Goal: Communication & Community: Answer question/provide support

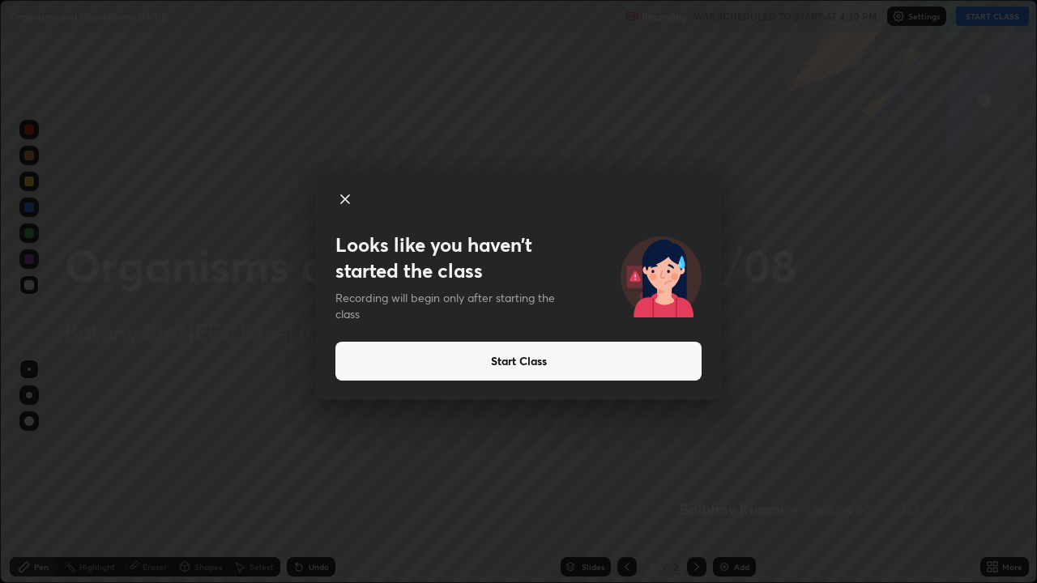
scroll to position [583, 1037]
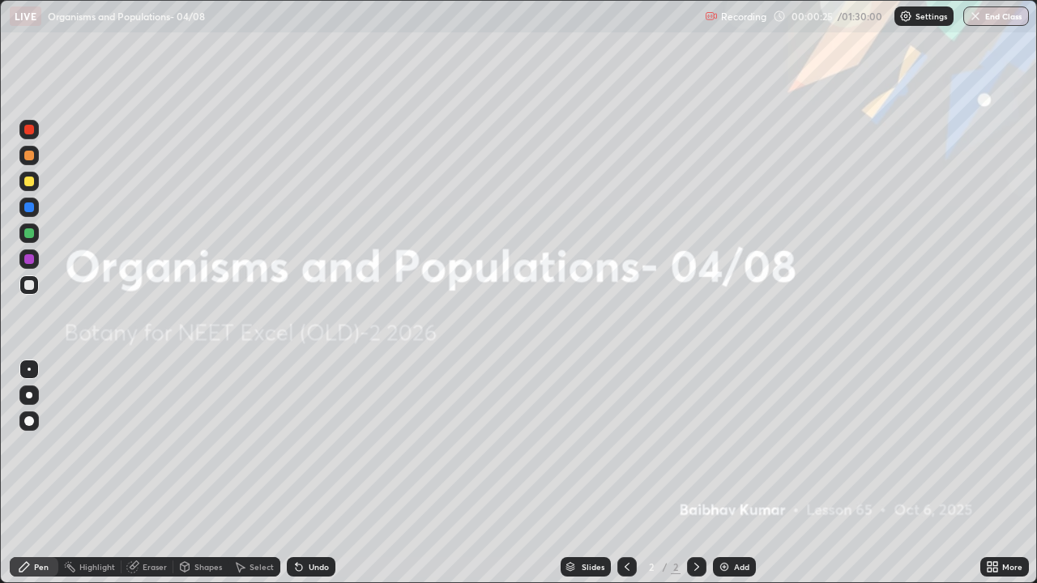
click at [29, 394] on div at bounding box center [29, 395] width 6 height 6
click at [32, 181] on div at bounding box center [29, 182] width 10 height 10
click at [30, 397] on div at bounding box center [29, 395] width 6 height 6
click at [30, 561] on icon at bounding box center [24, 567] width 13 height 13
click at [27, 568] on icon at bounding box center [24, 567] width 13 height 13
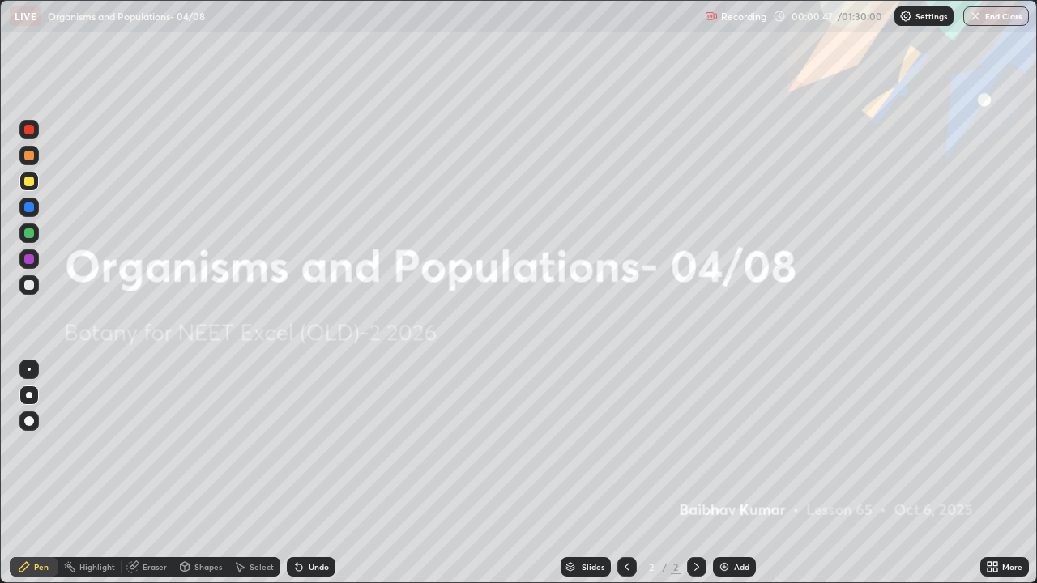
click at [28, 395] on div at bounding box center [29, 395] width 6 height 6
click at [313, 560] on div "Undo" at bounding box center [311, 566] width 49 height 19
click at [26, 569] on icon at bounding box center [24, 567] width 13 height 13
click at [728, 571] on img at bounding box center [724, 567] width 13 height 13
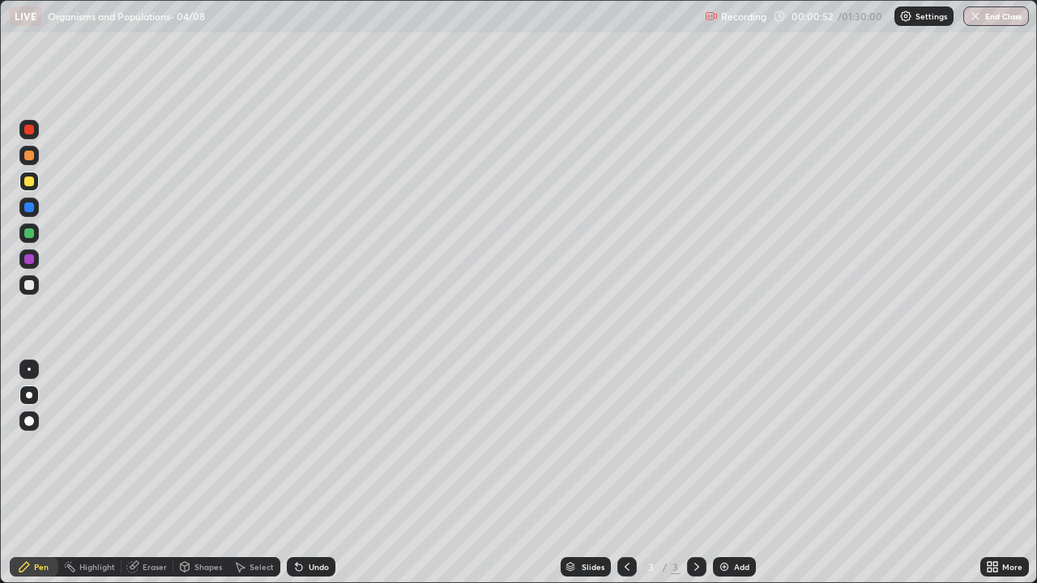
click at [28, 175] on div at bounding box center [28, 181] width 19 height 19
click at [29, 395] on div at bounding box center [29, 395] width 6 height 6
click at [34, 566] on div "Pen" at bounding box center [41, 567] width 15 height 8
click at [30, 285] on div at bounding box center [29, 285] width 10 height 10
click at [29, 395] on div at bounding box center [29, 395] width 6 height 6
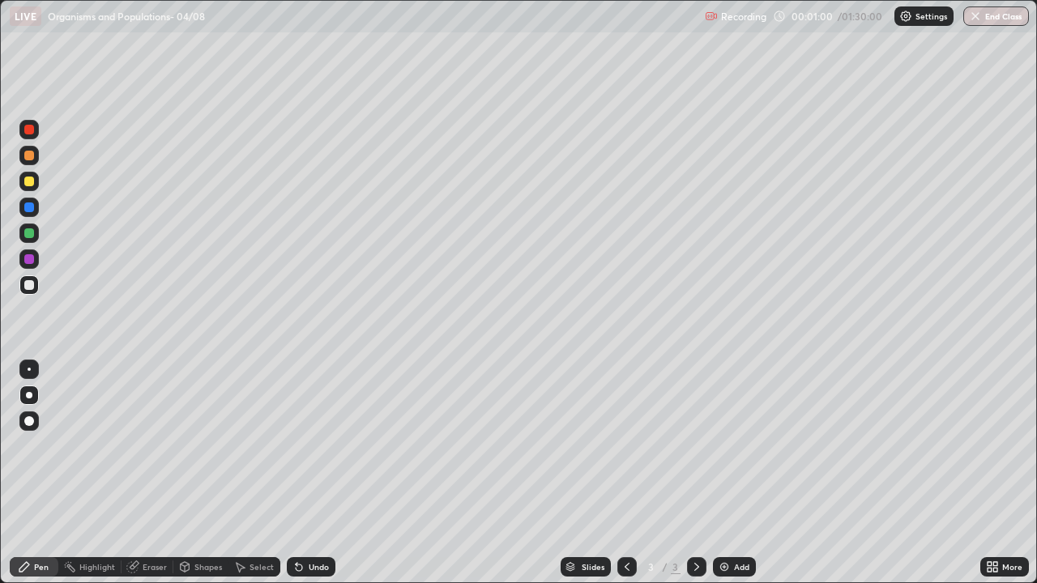
click at [38, 567] on div "Pen" at bounding box center [41, 567] width 15 height 8
click at [36, 189] on div at bounding box center [28, 181] width 19 height 19
click at [28, 130] on div at bounding box center [29, 130] width 10 height 10
click at [25, 181] on div at bounding box center [29, 182] width 10 height 10
click at [27, 398] on div at bounding box center [29, 395] width 6 height 6
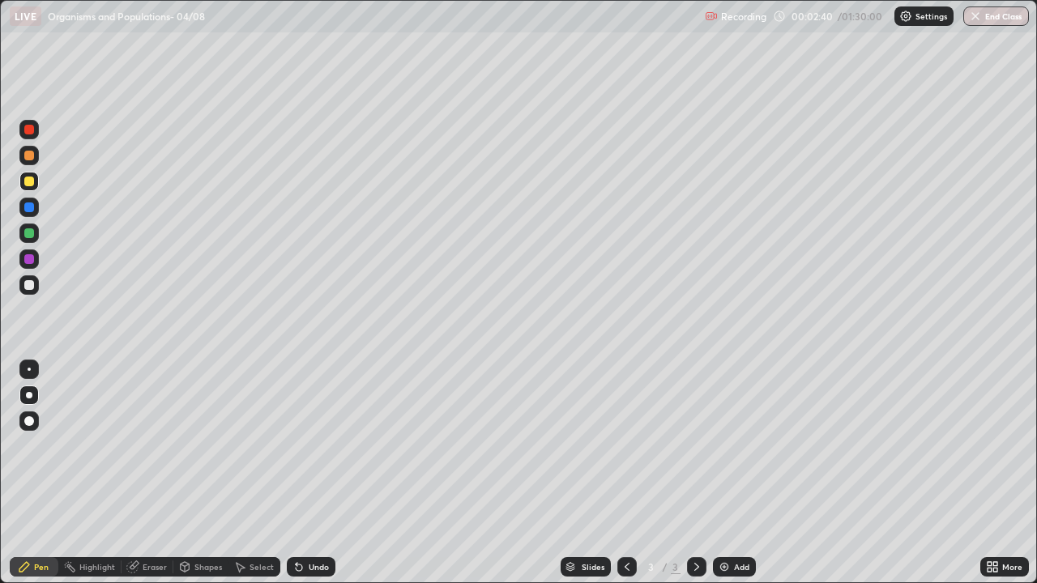
click at [27, 285] on div at bounding box center [29, 285] width 10 height 10
click at [30, 183] on div at bounding box center [29, 182] width 10 height 10
click at [28, 154] on div at bounding box center [29, 156] width 10 height 10
click at [29, 234] on div at bounding box center [29, 233] width 10 height 10
click at [29, 233] on div at bounding box center [29, 233] width 10 height 10
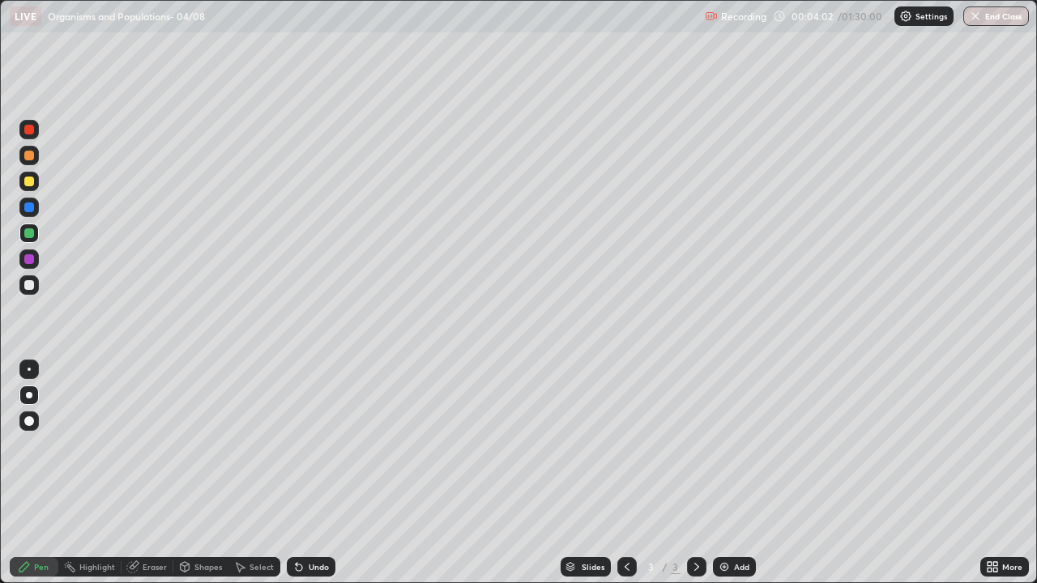
click at [35, 393] on div at bounding box center [28, 395] width 19 height 19
click at [41, 567] on div "Pen" at bounding box center [41, 567] width 15 height 8
click at [29, 395] on div at bounding box center [29, 395] width 6 height 6
click at [26, 287] on div at bounding box center [29, 285] width 10 height 10
click at [19, 282] on div at bounding box center [28, 284] width 19 height 19
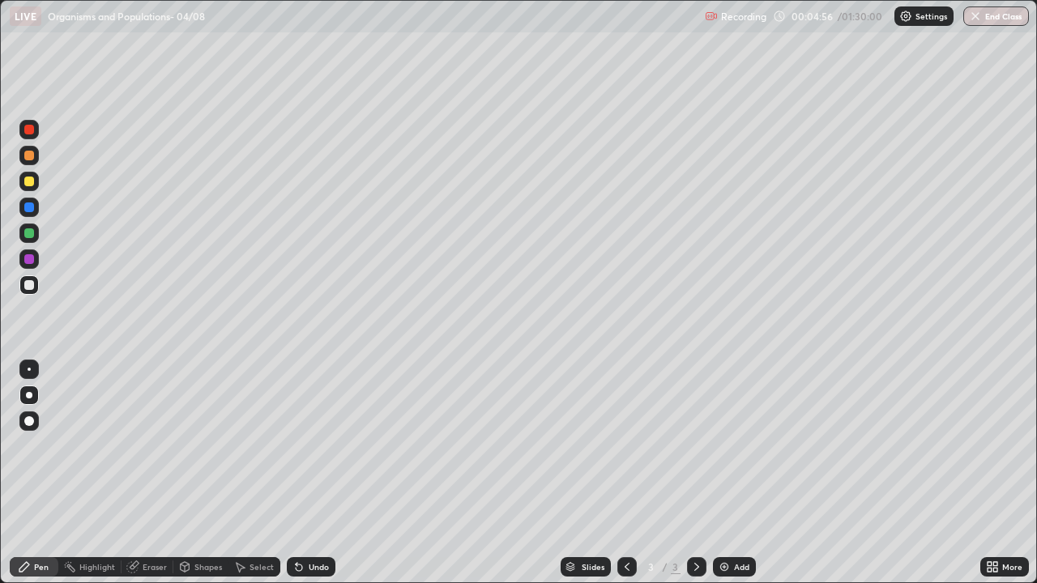
click at [23, 387] on div at bounding box center [28, 395] width 19 height 19
click at [32, 232] on div at bounding box center [29, 233] width 10 height 10
click at [23, 285] on div at bounding box center [28, 284] width 19 height 19
click at [314, 560] on div "Undo" at bounding box center [311, 566] width 49 height 19
click at [314, 559] on div "Undo" at bounding box center [311, 566] width 49 height 19
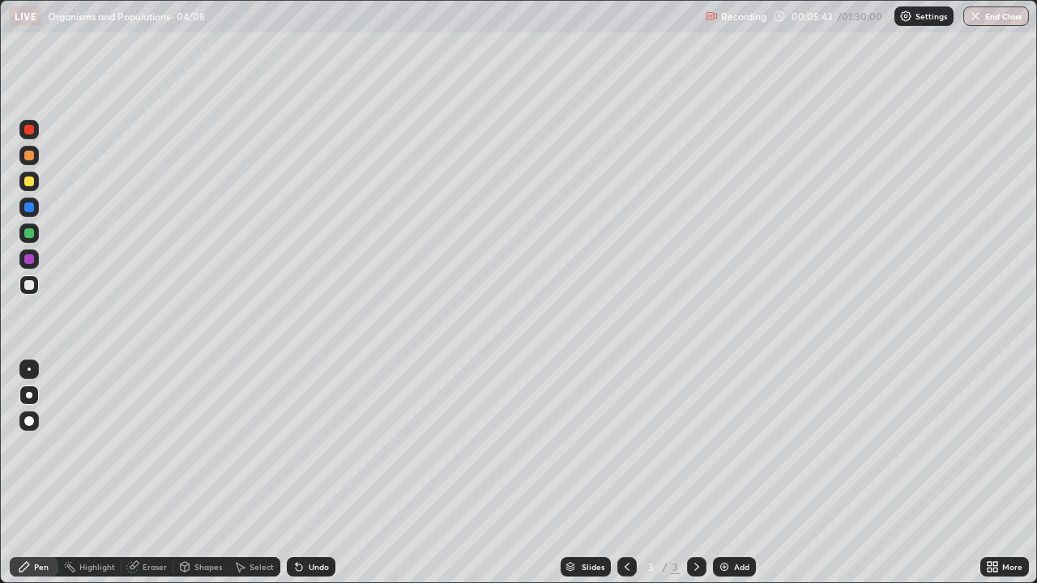
click at [313, 560] on div "Undo" at bounding box center [311, 566] width 49 height 19
click at [32, 128] on div at bounding box center [29, 130] width 10 height 10
click at [32, 284] on div at bounding box center [29, 285] width 10 height 10
click at [30, 207] on div at bounding box center [29, 208] width 10 height 10
click at [32, 263] on div at bounding box center [29, 259] width 10 height 10
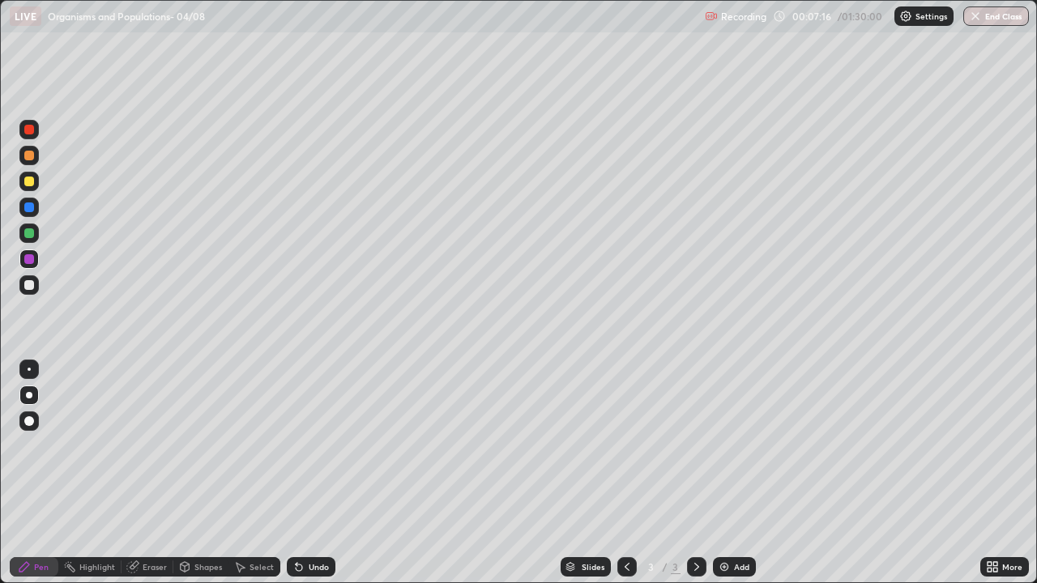
click at [28, 566] on icon at bounding box center [24, 567] width 10 height 10
click at [29, 395] on div at bounding box center [29, 395] width 6 height 6
click at [31, 283] on div at bounding box center [29, 285] width 10 height 10
click at [28, 395] on div at bounding box center [29, 395] width 6 height 6
click at [738, 560] on div "Add" at bounding box center [734, 566] width 43 height 19
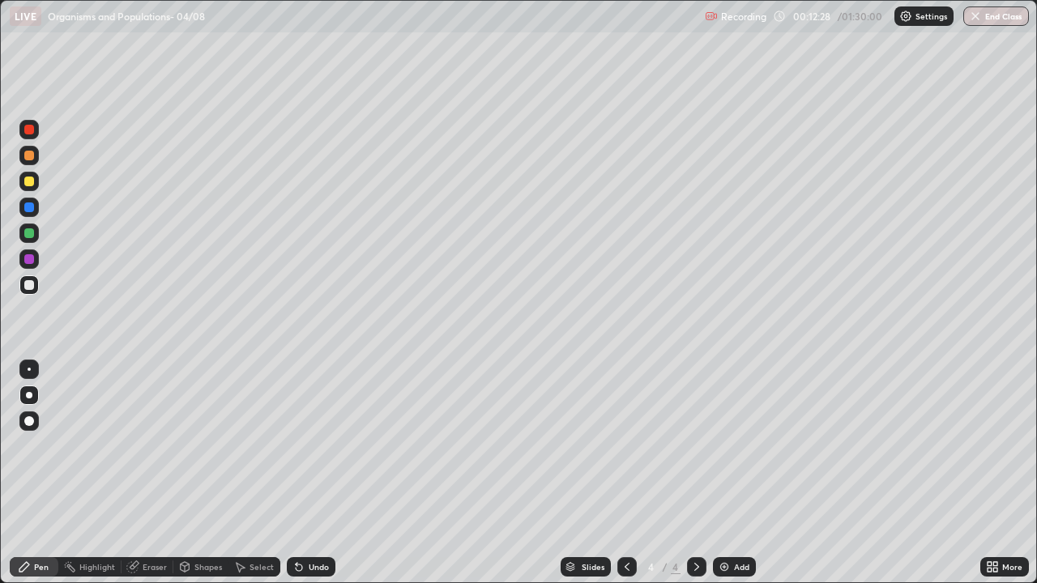
click at [34, 391] on div at bounding box center [28, 395] width 19 height 19
click at [198, 567] on div "Shapes" at bounding box center [208, 567] width 28 height 8
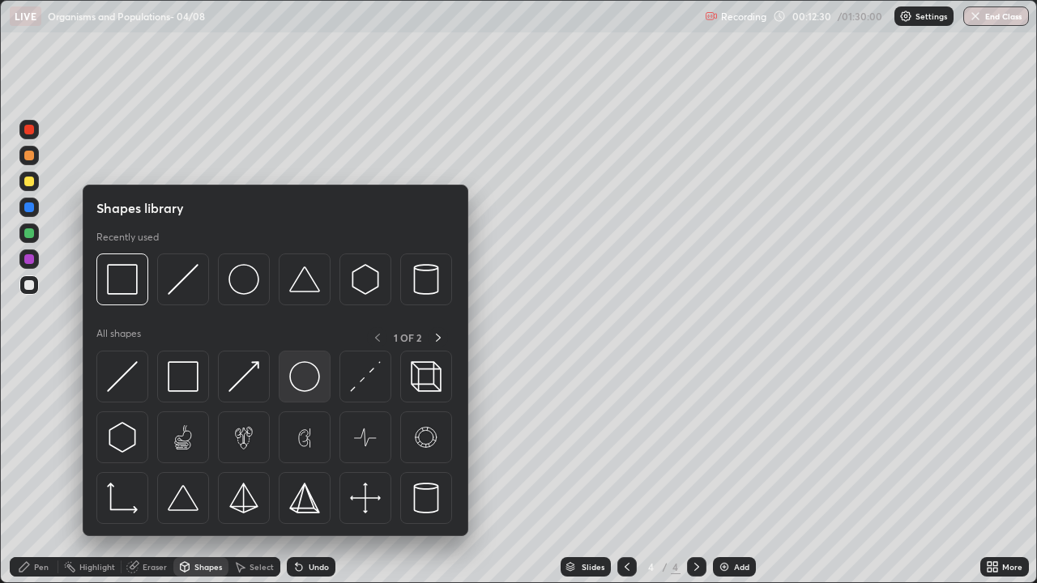
click at [291, 382] on img at bounding box center [304, 376] width 31 height 31
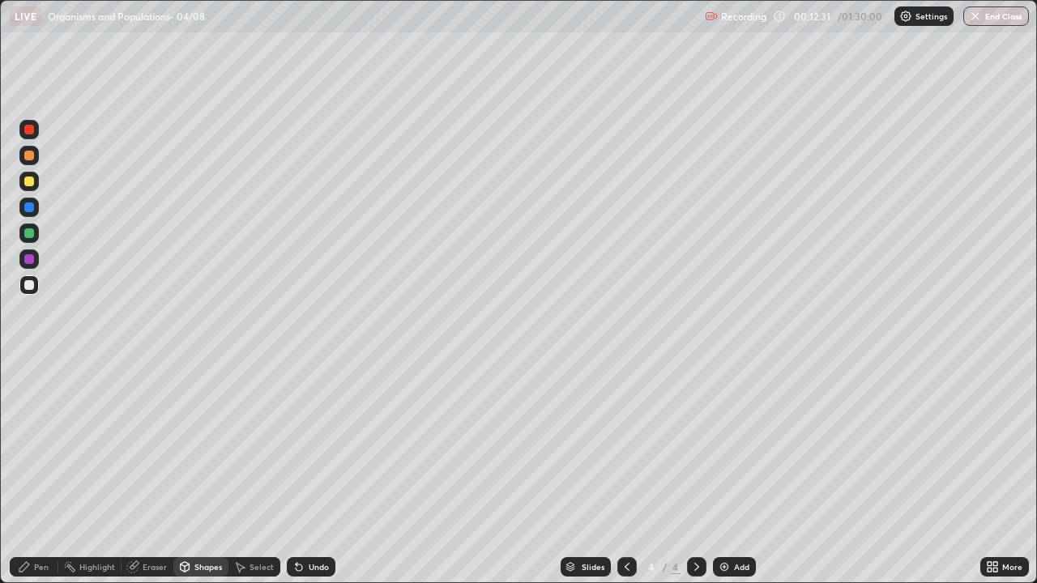
click at [29, 184] on div at bounding box center [29, 182] width 10 height 10
click at [42, 568] on div "Pen" at bounding box center [41, 567] width 15 height 8
click at [33, 233] on div at bounding box center [29, 233] width 10 height 10
click at [30, 240] on div at bounding box center [28, 233] width 19 height 19
click at [29, 261] on div at bounding box center [29, 259] width 10 height 10
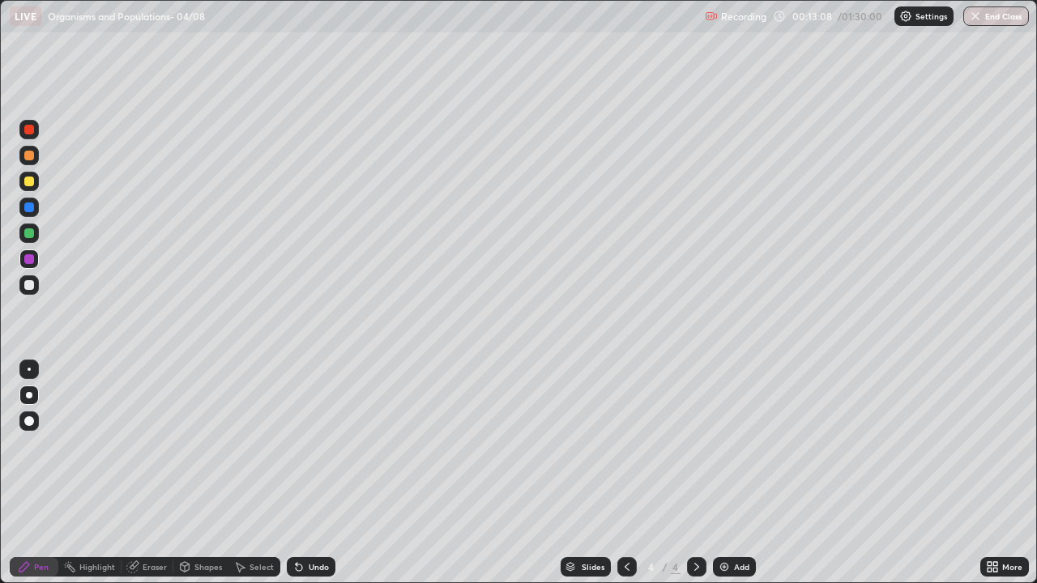
click at [31, 237] on div at bounding box center [29, 233] width 10 height 10
click at [22, 211] on div at bounding box center [28, 207] width 19 height 19
click at [28, 157] on div at bounding box center [29, 156] width 10 height 10
click at [30, 157] on div at bounding box center [29, 156] width 10 height 10
click at [30, 285] on div at bounding box center [29, 285] width 10 height 10
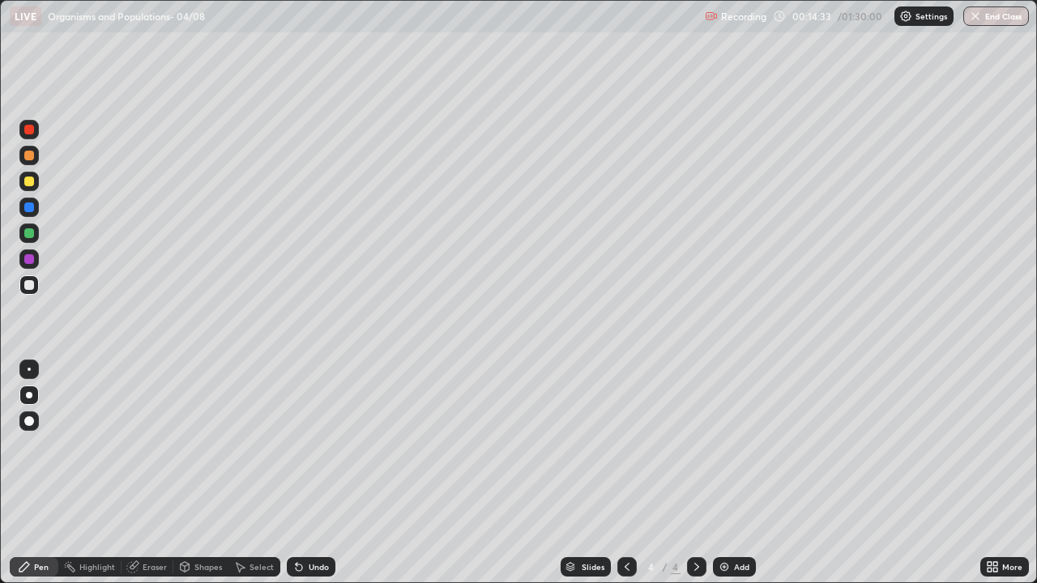
click at [29, 395] on div at bounding box center [29, 395] width 6 height 6
click at [29, 258] on div at bounding box center [29, 259] width 10 height 10
click at [29, 395] on div at bounding box center [29, 395] width 6 height 6
click at [737, 567] on div "Add" at bounding box center [741, 567] width 15 height 8
click at [32, 151] on div at bounding box center [29, 156] width 10 height 10
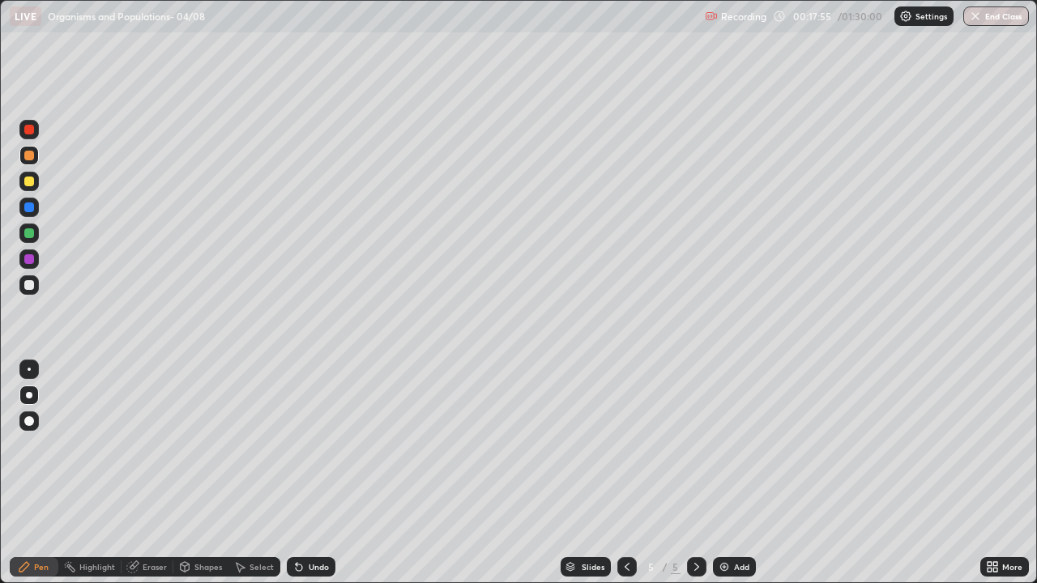
click at [31, 184] on div at bounding box center [29, 182] width 10 height 10
click at [30, 160] on div at bounding box center [29, 156] width 10 height 10
click at [310, 568] on div "Undo" at bounding box center [319, 567] width 20 height 8
click at [310, 571] on div "Undo" at bounding box center [319, 567] width 20 height 8
click at [27, 200] on div at bounding box center [28, 207] width 19 height 19
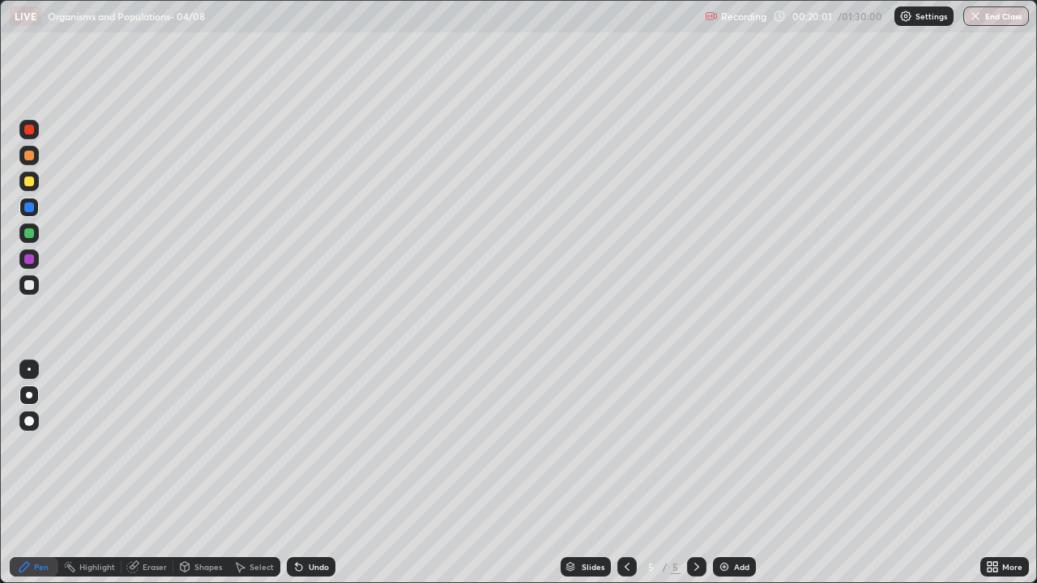
click at [30, 133] on div at bounding box center [29, 130] width 10 height 10
click at [28, 180] on div at bounding box center [29, 182] width 10 height 10
click at [30, 152] on div at bounding box center [29, 156] width 10 height 10
click at [33, 230] on div at bounding box center [29, 233] width 10 height 10
click at [33, 207] on div at bounding box center [29, 208] width 10 height 10
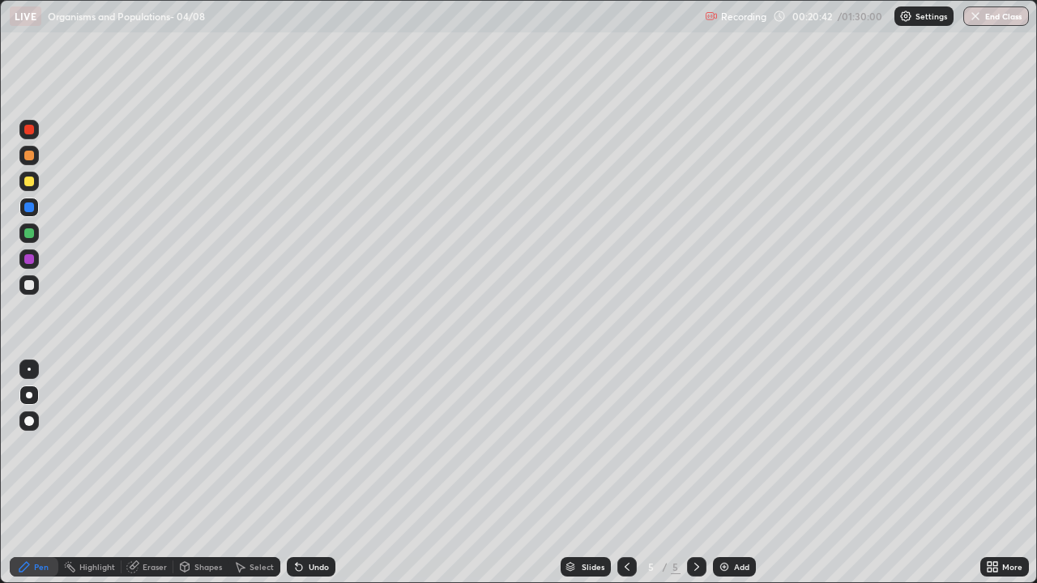
click at [301, 557] on div "Undo" at bounding box center [311, 566] width 49 height 19
click at [302, 559] on div "Undo" at bounding box center [311, 566] width 49 height 19
click at [296, 564] on icon at bounding box center [297, 564] width 2 height 2
click at [305, 562] on div "Undo" at bounding box center [311, 566] width 49 height 19
click at [302, 561] on icon at bounding box center [298, 567] width 13 height 13
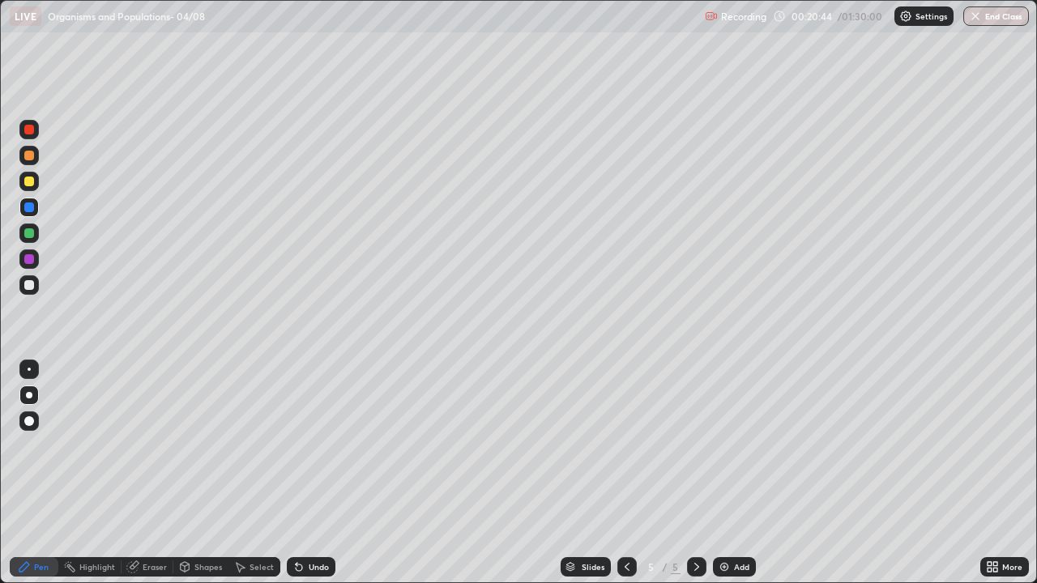
click at [305, 561] on div "Undo" at bounding box center [311, 566] width 49 height 19
click at [29, 156] on div at bounding box center [29, 156] width 10 height 10
click at [26, 403] on div at bounding box center [28, 395] width 19 height 19
click at [32, 209] on div at bounding box center [29, 208] width 10 height 10
click at [29, 395] on div at bounding box center [29, 395] width 6 height 6
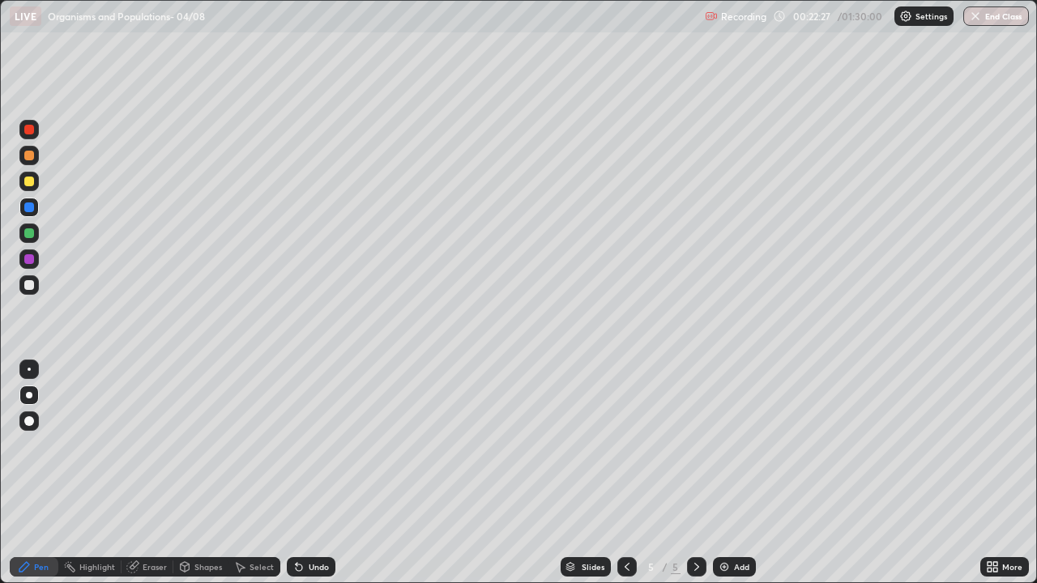
click at [30, 284] on div at bounding box center [29, 285] width 10 height 10
click at [29, 395] on div at bounding box center [29, 395] width 6 height 6
click at [30, 287] on div at bounding box center [29, 285] width 10 height 10
click at [30, 259] on div at bounding box center [29, 259] width 10 height 10
click at [29, 395] on div at bounding box center [29, 395] width 6 height 6
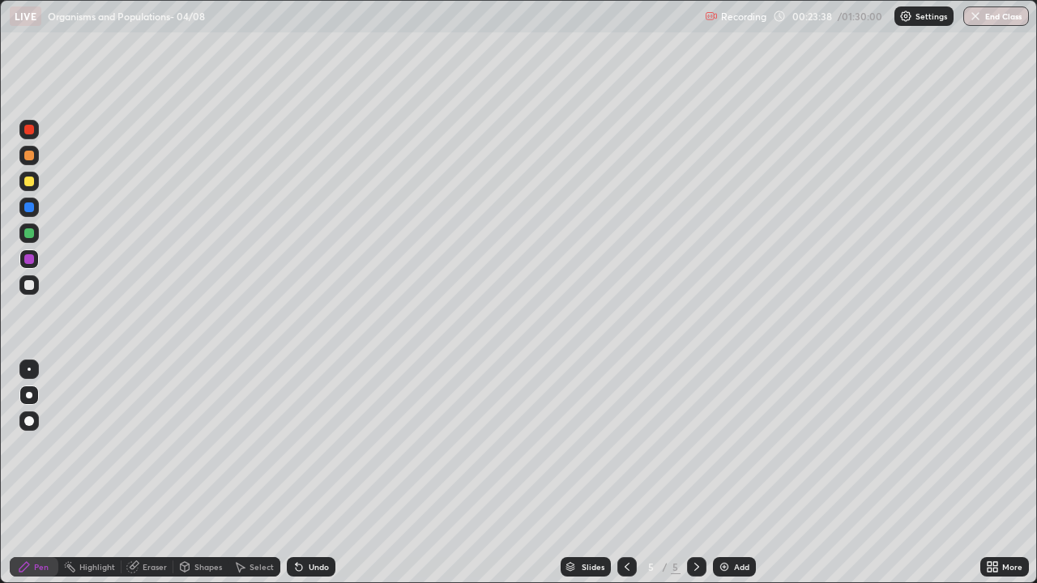
click at [34, 564] on div "Pen" at bounding box center [41, 567] width 15 height 8
click at [29, 128] on div at bounding box center [29, 130] width 10 height 10
click at [30, 288] on div at bounding box center [29, 285] width 10 height 10
click at [33, 570] on div "Pen" at bounding box center [34, 566] width 49 height 19
click at [146, 570] on div "Eraser" at bounding box center [155, 567] width 24 height 8
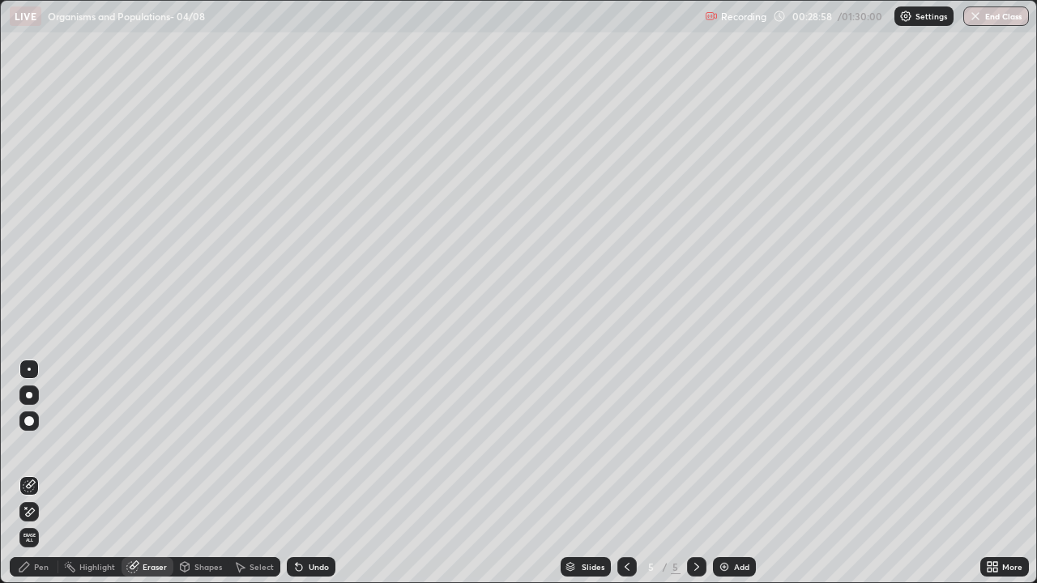
click at [28, 510] on icon at bounding box center [29, 513] width 13 height 14
click at [39, 569] on div "Pen" at bounding box center [41, 567] width 15 height 8
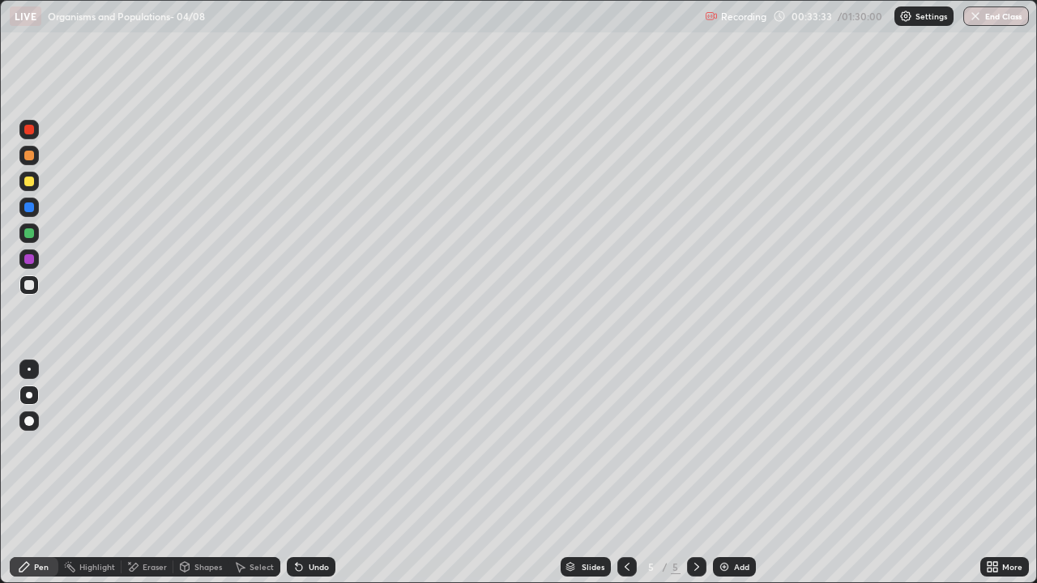
click at [31, 232] on div at bounding box center [29, 233] width 10 height 10
click at [731, 566] on div "Add" at bounding box center [734, 566] width 43 height 19
click at [29, 130] on div at bounding box center [29, 130] width 10 height 10
click at [31, 211] on div at bounding box center [29, 208] width 10 height 10
click at [28, 186] on div at bounding box center [29, 182] width 10 height 10
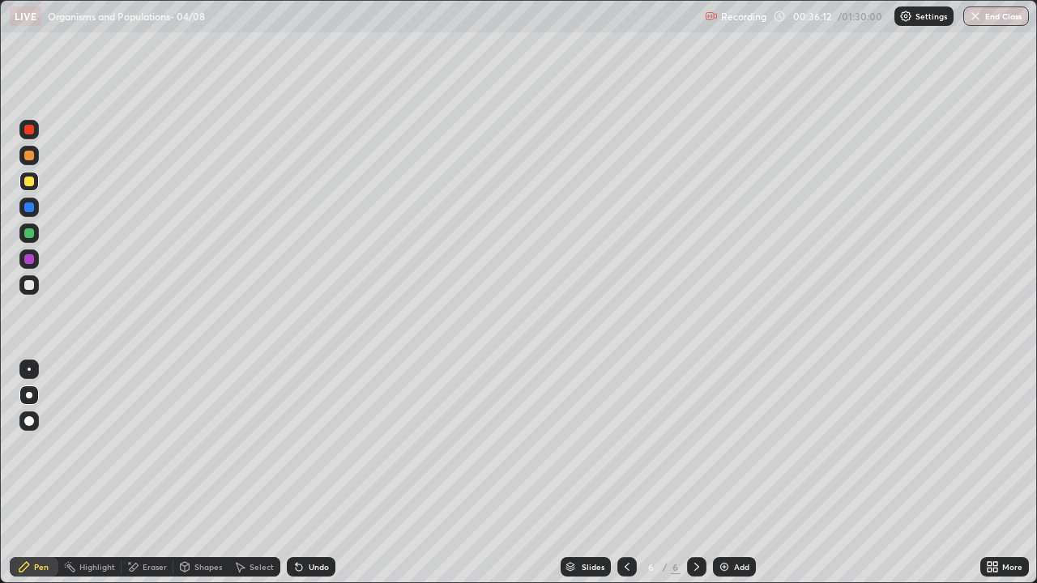
click at [28, 566] on icon at bounding box center [24, 567] width 10 height 10
click at [29, 395] on div at bounding box center [29, 395] width 6 height 6
click at [29, 285] on div at bounding box center [29, 285] width 10 height 10
click at [27, 395] on div at bounding box center [29, 395] width 6 height 6
click at [28, 258] on div at bounding box center [29, 259] width 10 height 10
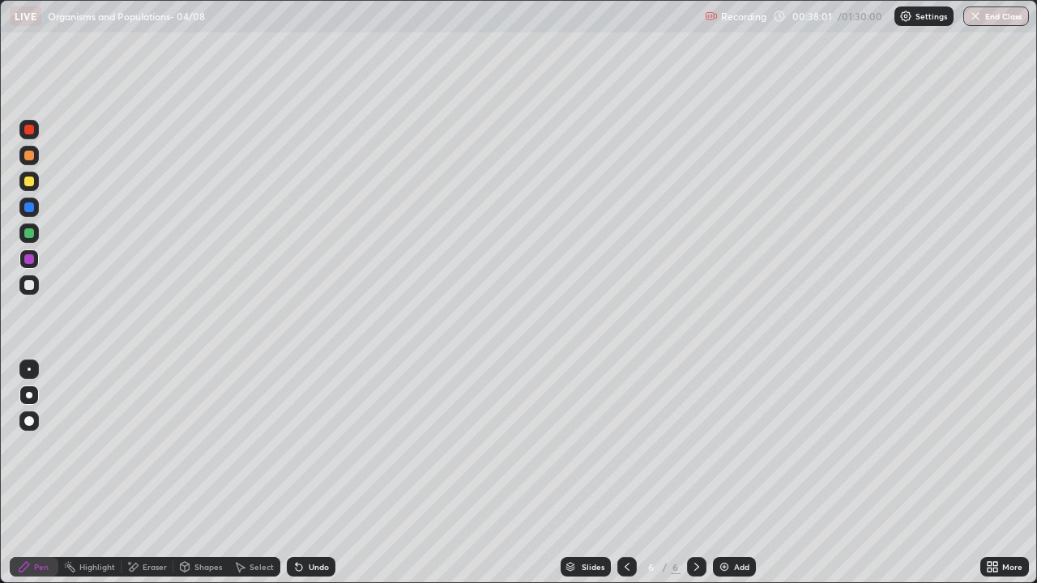
click at [28, 288] on div at bounding box center [29, 285] width 10 height 10
click at [29, 395] on div at bounding box center [29, 395] width 6 height 6
click at [28, 287] on div at bounding box center [29, 285] width 10 height 10
click at [29, 234] on div at bounding box center [29, 233] width 10 height 10
click at [30, 261] on div at bounding box center [29, 259] width 10 height 10
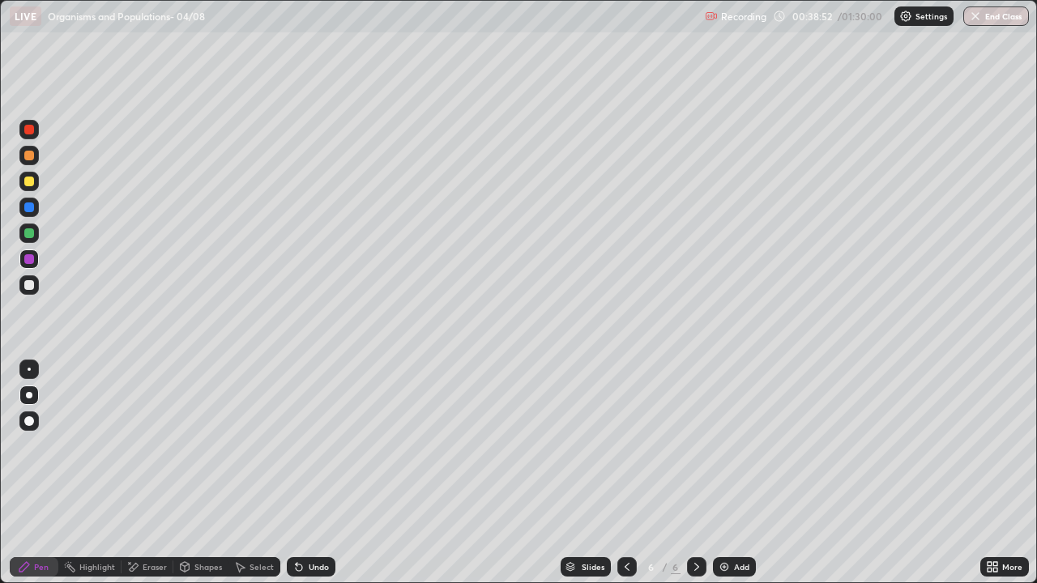
click at [28, 207] on div at bounding box center [29, 208] width 10 height 10
click at [32, 232] on div at bounding box center [29, 233] width 10 height 10
click at [31, 403] on div at bounding box center [28, 395] width 19 height 19
click at [26, 210] on div at bounding box center [29, 208] width 10 height 10
click at [29, 395] on div at bounding box center [29, 395] width 6 height 6
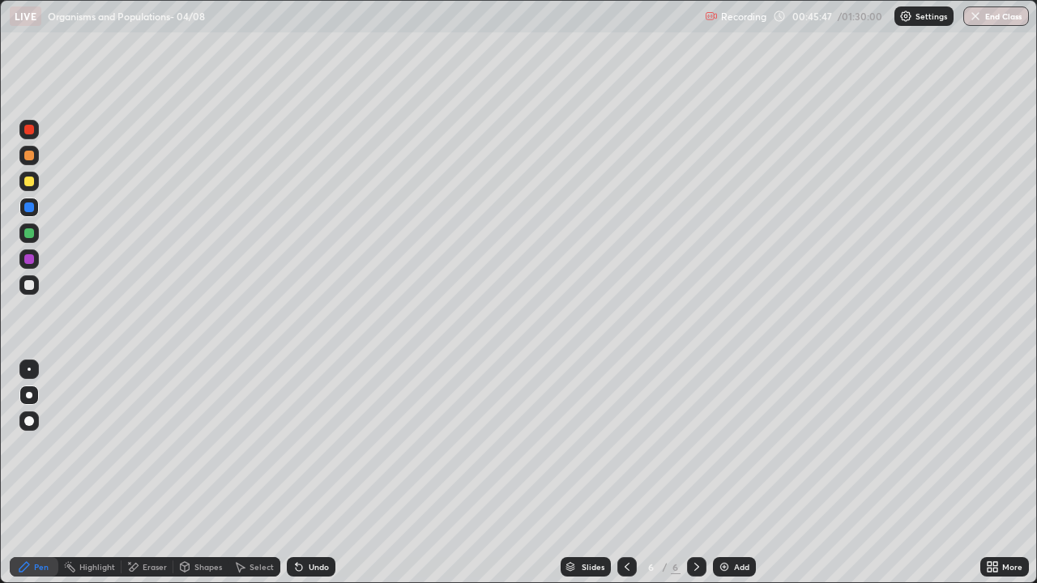
click at [734, 565] on div "Add" at bounding box center [741, 567] width 15 height 8
click at [30, 285] on div at bounding box center [29, 285] width 10 height 10
click at [31, 393] on div at bounding box center [29, 395] width 6 height 6
click at [41, 564] on div "Pen" at bounding box center [41, 567] width 15 height 8
click at [28, 389] on div at bounding box center [28, 395] width 19 height 19
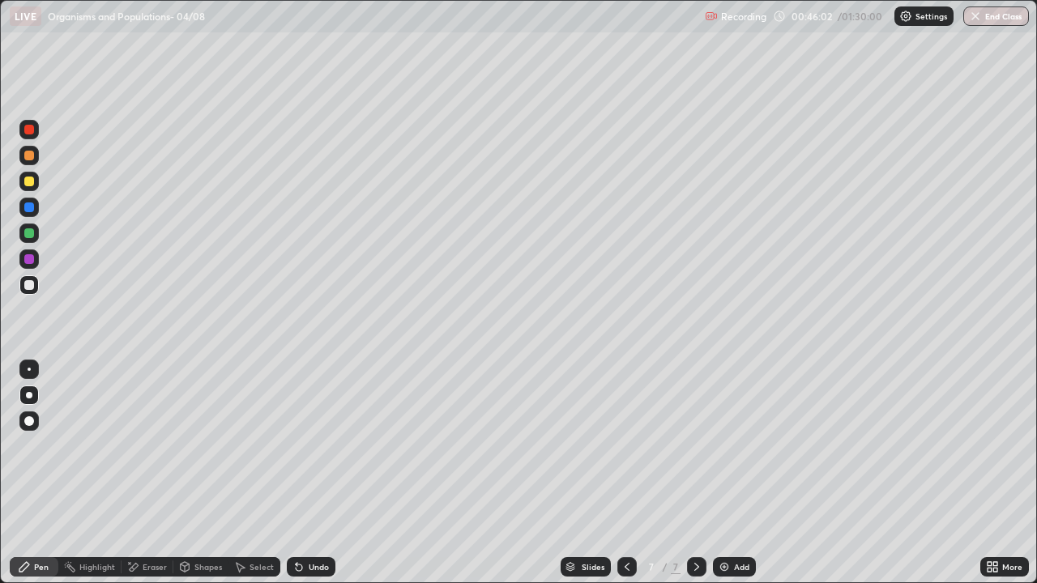
click at [312, 563] on div "Undo" at bounding box center [319, 567] width 20 height 8
click at [33, 182] on div at bounding box center [29, 182] width 10 height 10
click at [32, 156] on div at bounding box center [29, 156] width 10 height 10
click at [33, 232] on div at bounding box center [29, 233] width 10 height 10
click at [735, 570] on div "Add" at bounding box center [741, 567] width 15 height 8
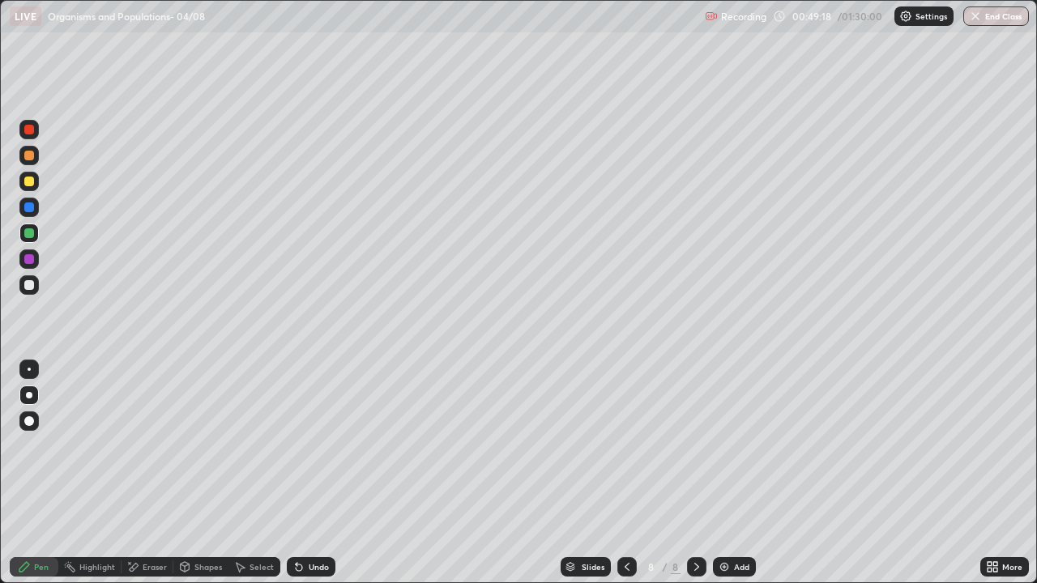
click at [33, 183] on div at bounding box center [29, 182] width 10 height 10
click at [33, 570] on div "Pen" at bounding box center [34, 566] width 49 height 19
click at [29, 156] on div at bounding box center [29, 156] width 10 height 10
click at [31, 566] on div "Pen" at bounding box center [34, 566] width 49 height 19
click at [29, 396] on div at bounding box center [29, 395] width 6 height 6
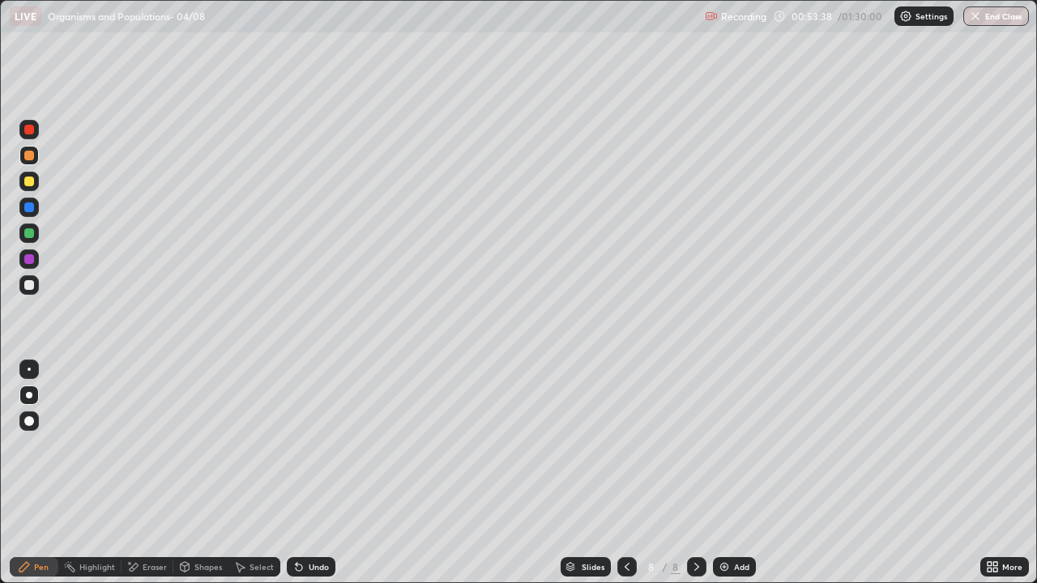
click at [34, 568] on div "Pen" at bounding box center [41, 567] width 15 height 8
click at [991, 566] on icon at bounding box center [990, 564] width 4 height 4
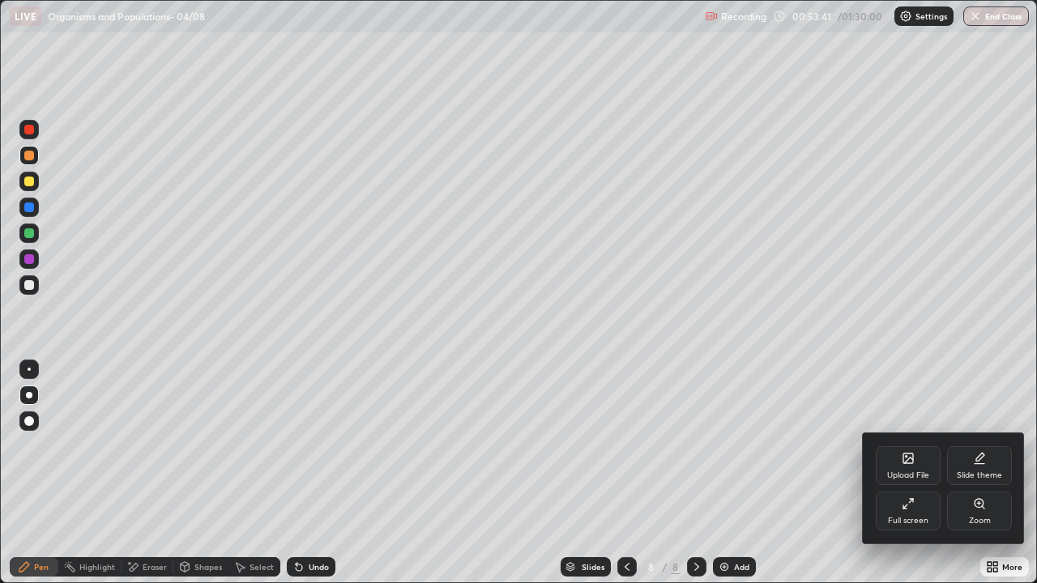
click at [904, 463] on icon at bounding box center [908, 461] width 9 height 6
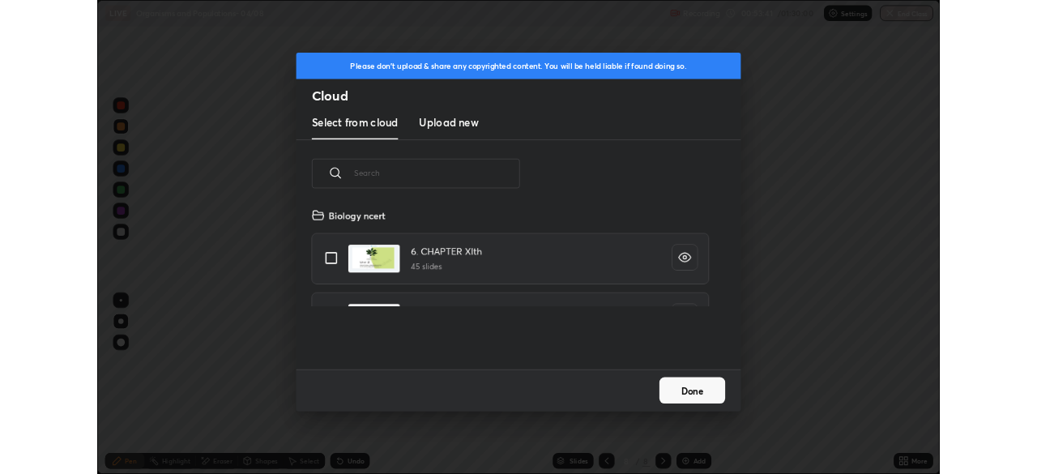
scroll to position [199, 520]
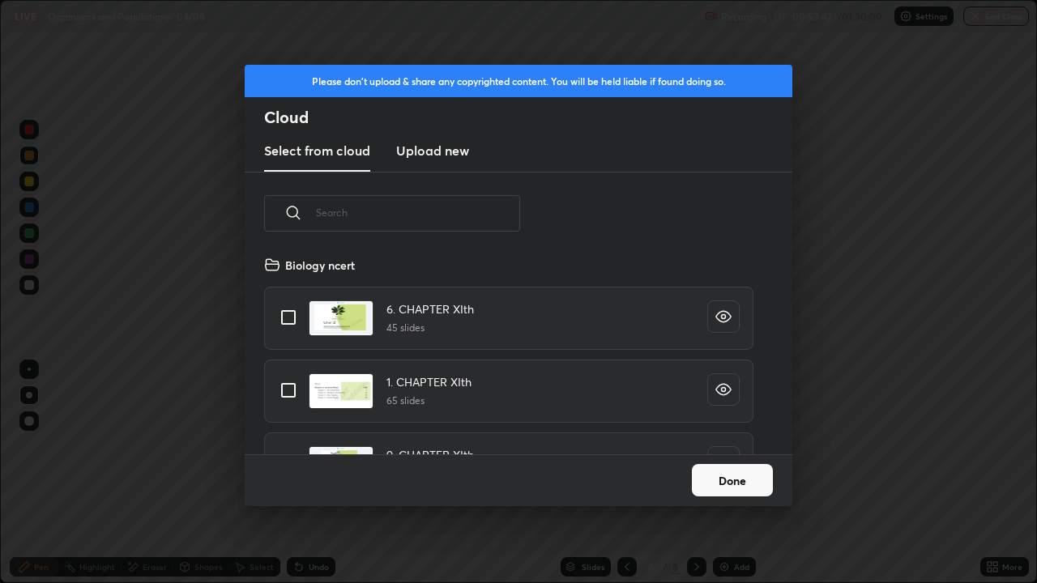
click at [435, 213] on input "text" at bounding box center [418, 212] width 204 height 69
click at [742, 493] on button "Done" at bounding box center [732, 480] width 81 height 32
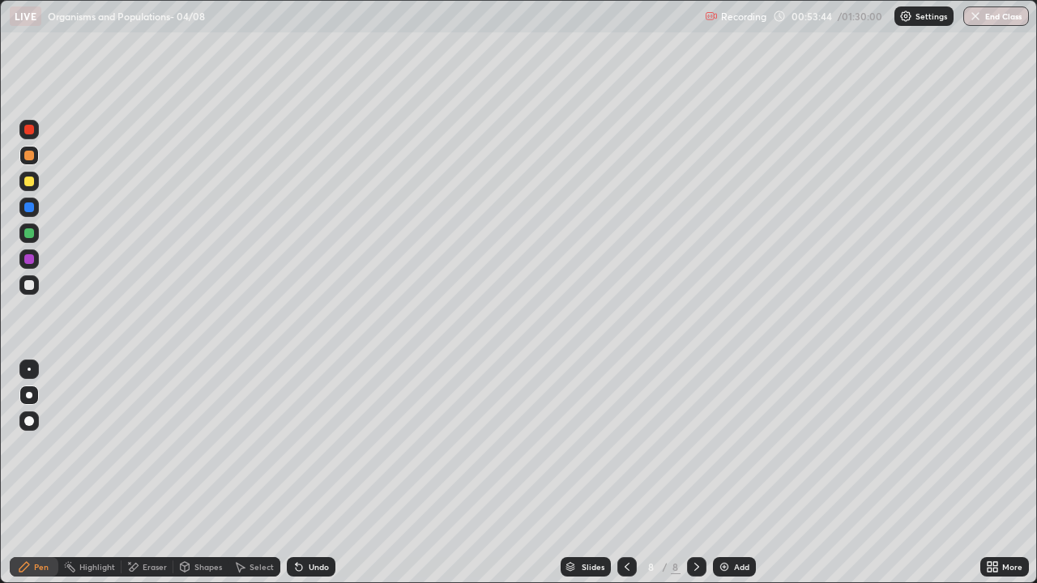
click at [996, 569] on icon at bounding box center [995, 570] width 4 height 4
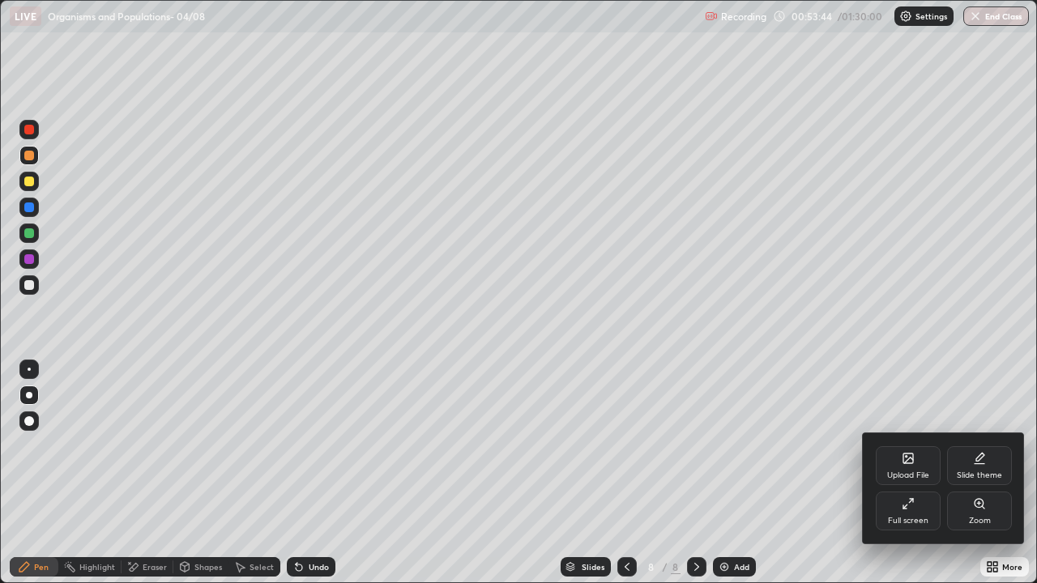
click at [920, 510] on div "Full screen" at bounding box center [908, 511] width 65 height 39
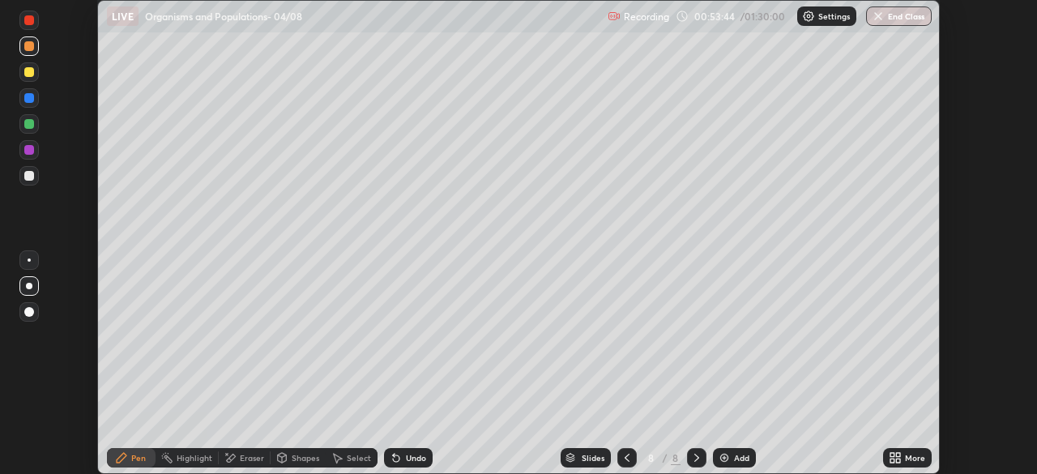
scroll to position [80549, 79986]
click at [899, 461] on icon at bounding box center [898, 461] width 4 height 4
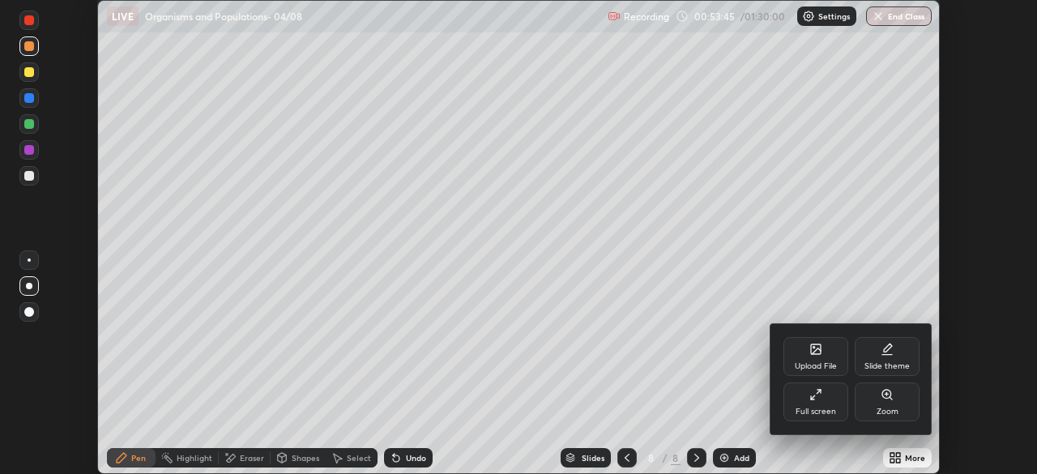
click at [825, 353] on div "Upload File" at bounding box center [815, 356] width 65 height 39
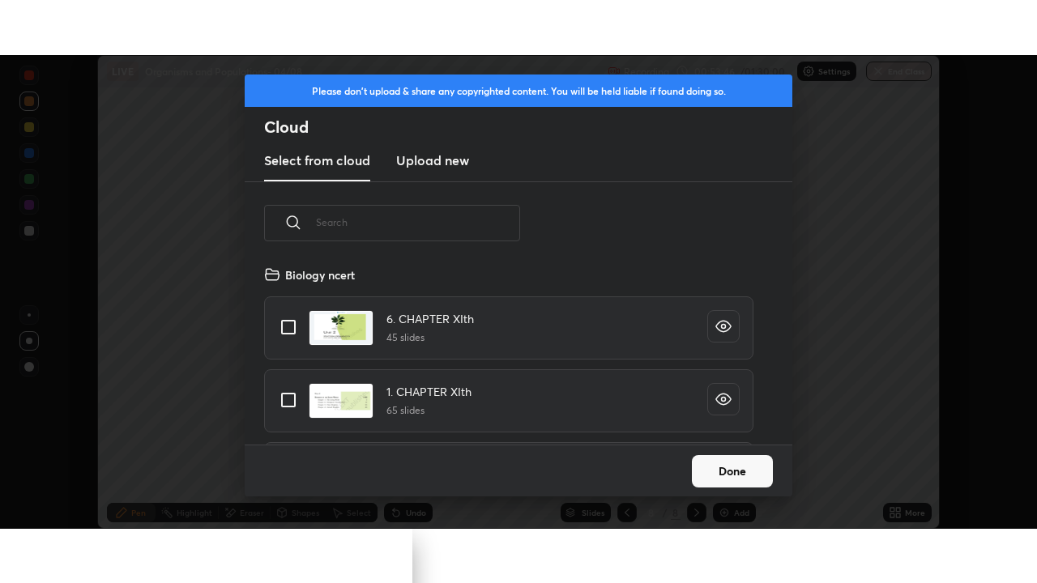
scroll to position [6, 9]
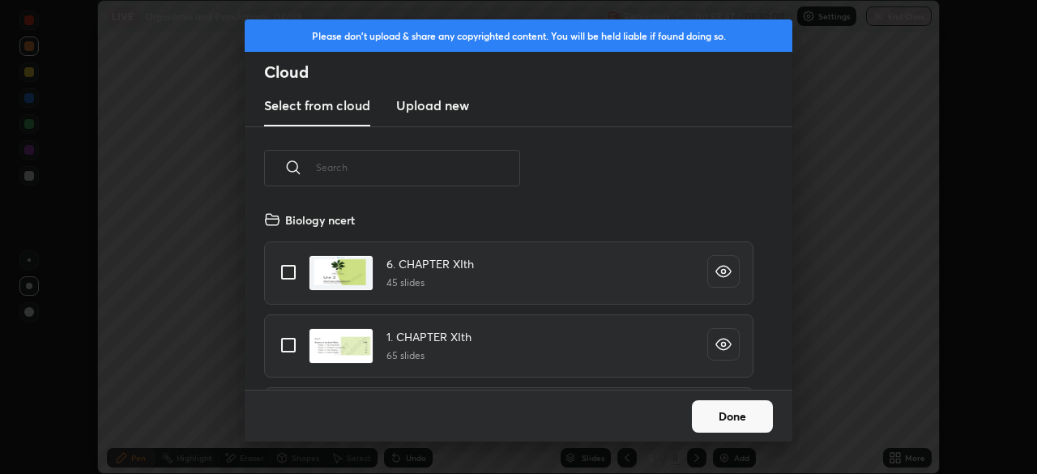
click at [403, 164] on input "text" at bounding box center [418, 167] width 204 height 69
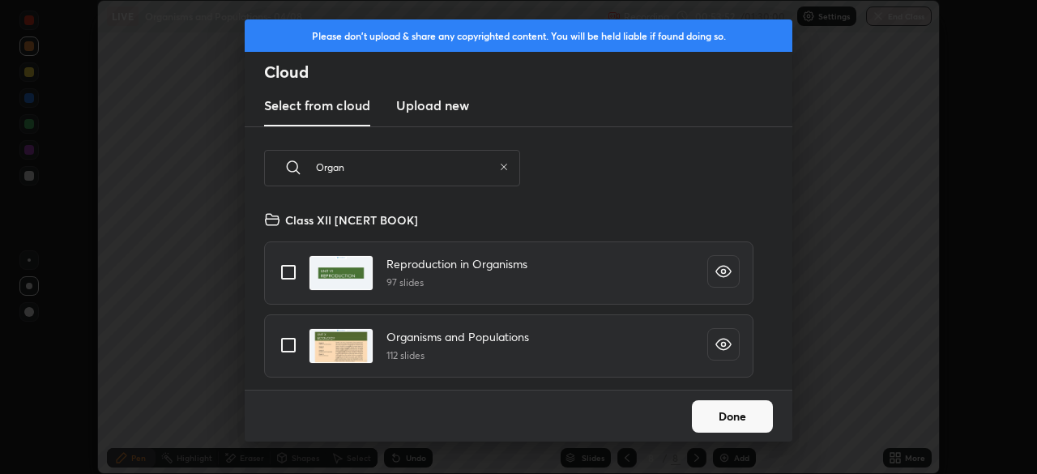
type input "Organ"
click at [292, 344] on input "grid" at bounding box center [288, 345] width 34 height 34
checkbox input "true"
click at [757, 412] on button "Done" at bounding box center [732, 416] width 81 height 32
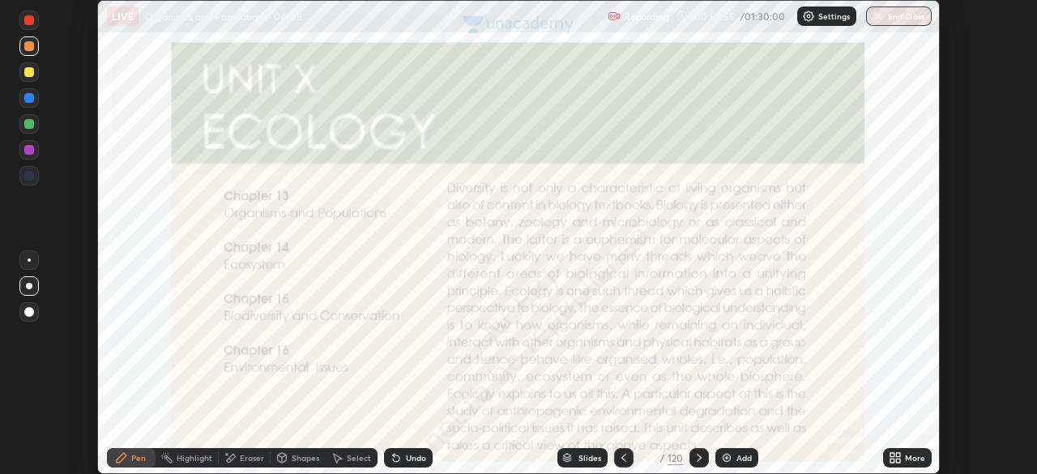
click at [898, 455] on icon at bounding box center [898, 455] width 4 height 4
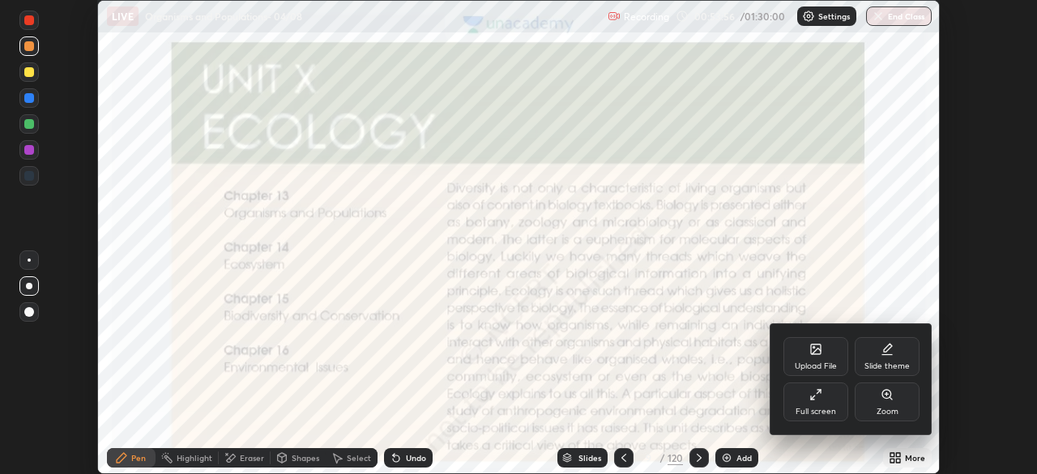
click at [825, 401] on div "Full screen" at bounding box center [815, 401] width 65 height 39
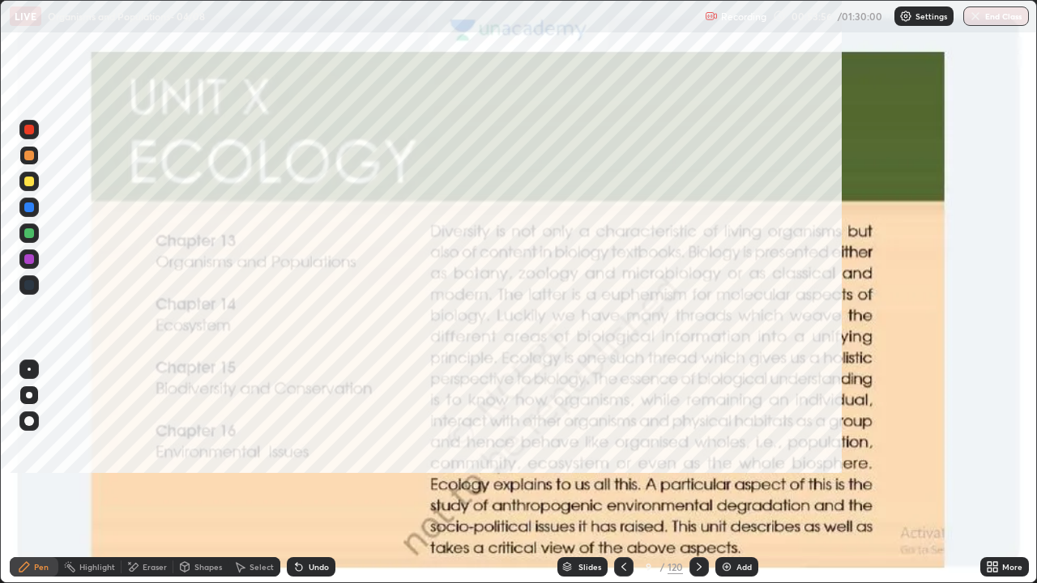
scroll to position [583, 1037]
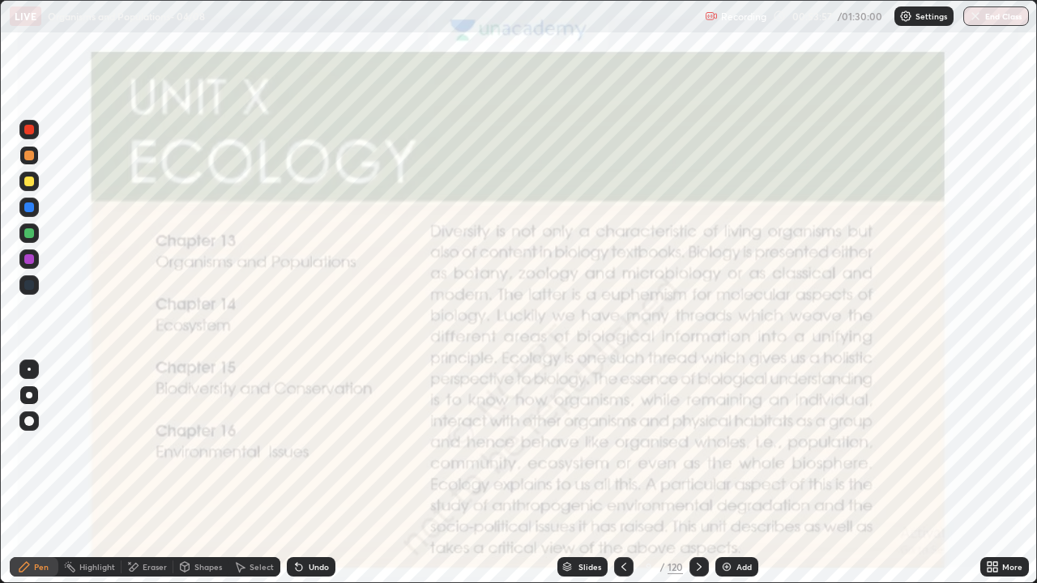
click at [567, 566] on icon at bounding box center [567, 565] width 8 height 4
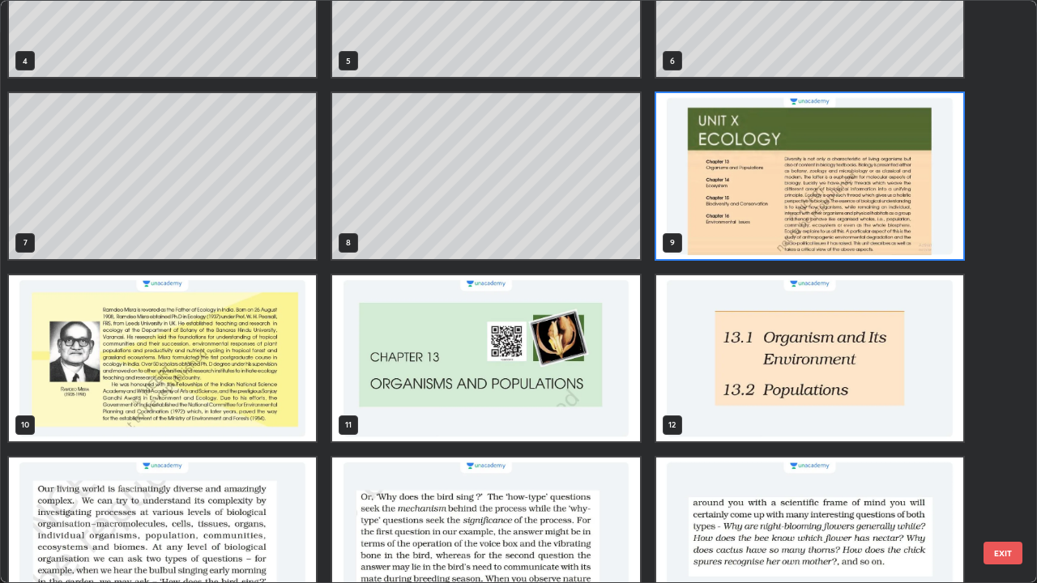
scroll to position [422, 0]
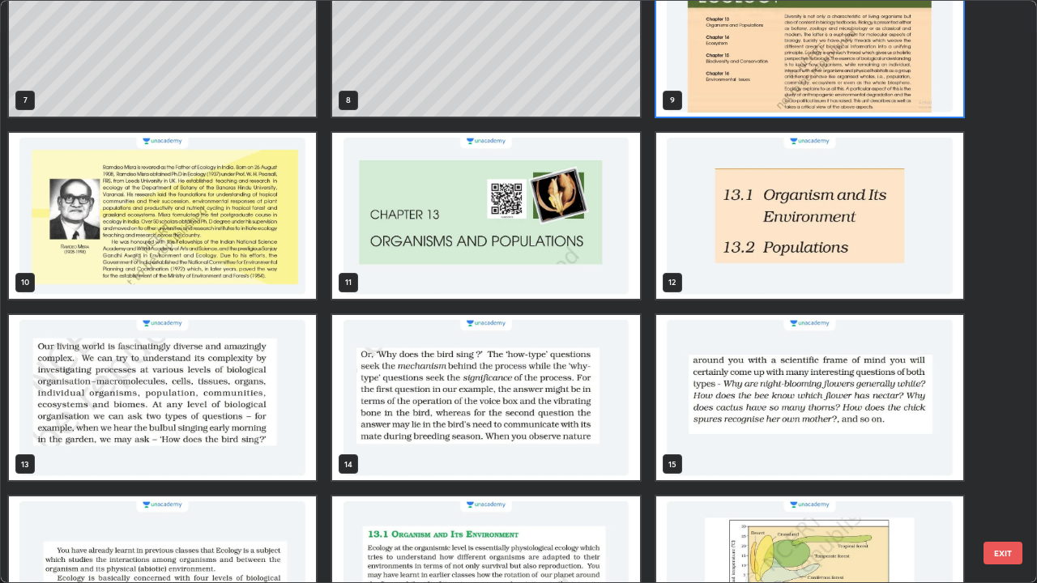
click at [280, 411] on img "grid" at bounding box center [162, 398] width 307 height 166
click at [283, 412] on img "grid" at bounding box center [162, 398] width 307 height 166
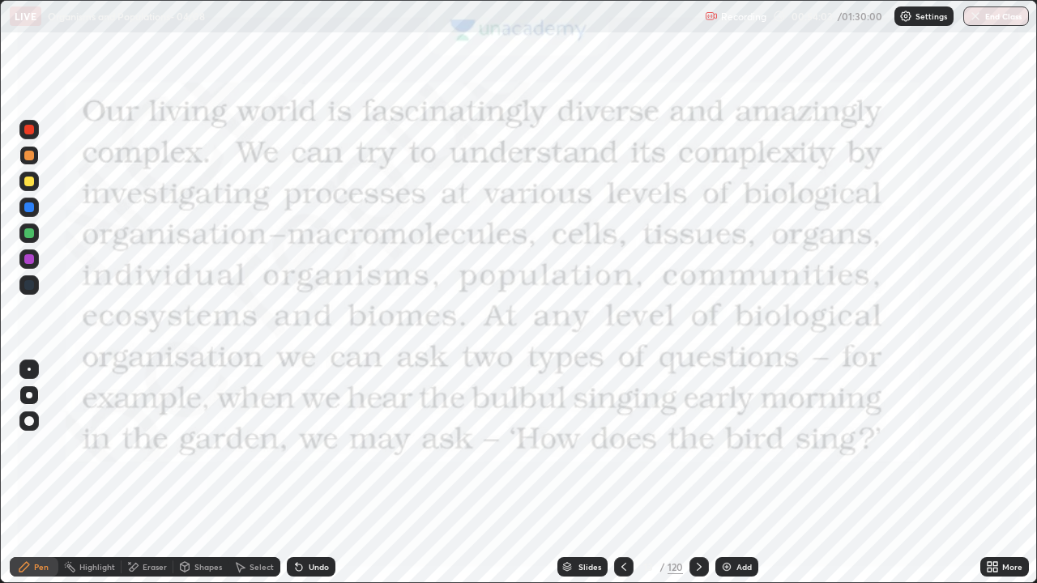
click at [204, 568] on div "Shapes" at bounding box center [208, 567] width 28 height 8
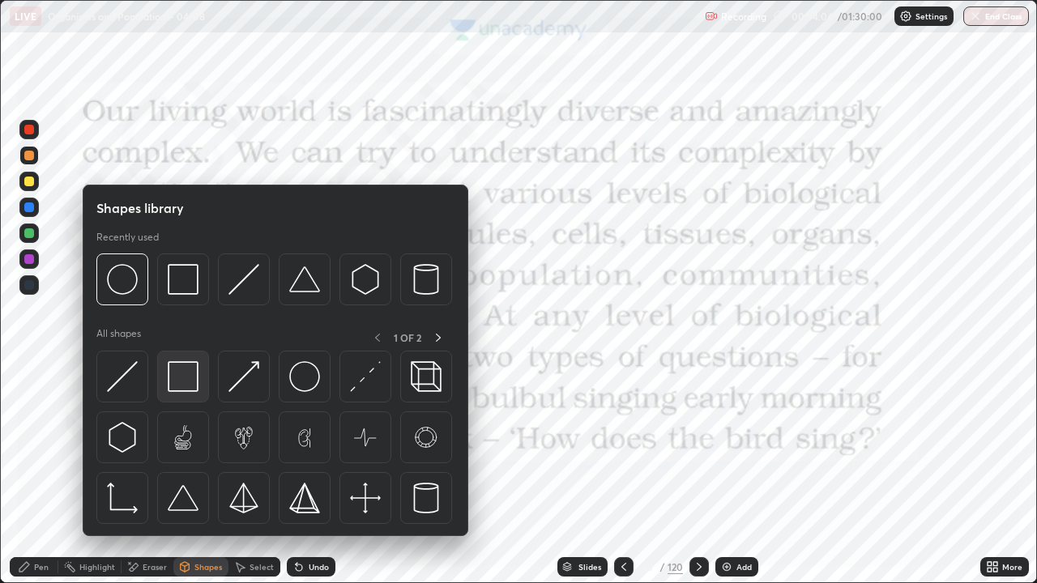
click at [173, 379] on img at bounding box center [183, 376] width 31 height 31
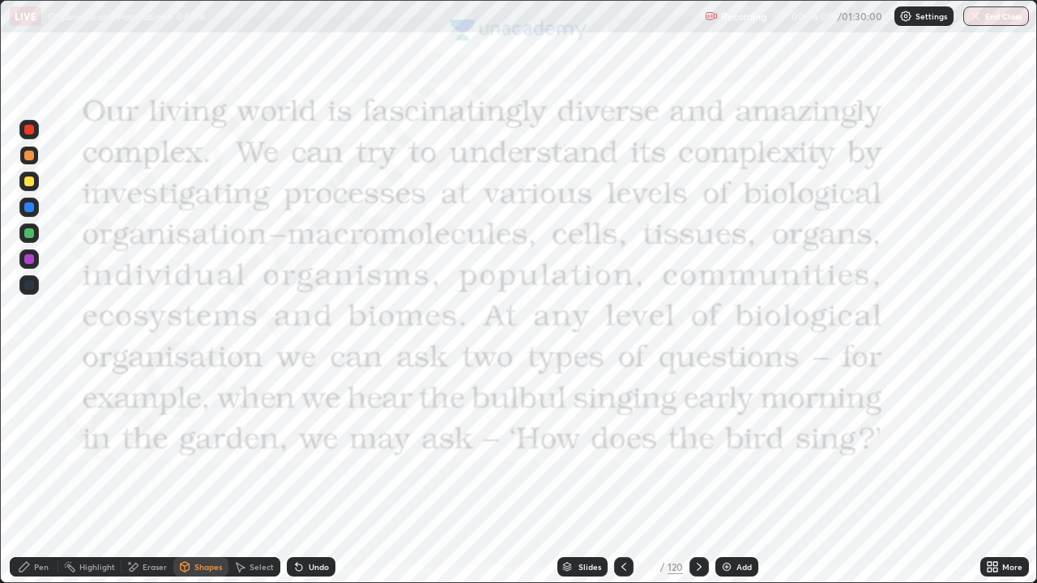
click at [29, 130] on div at bounding box center [29, 130] width 10 height 10
click at [698, 566] on icon at bounding box center [699, 567] width 5 height 8
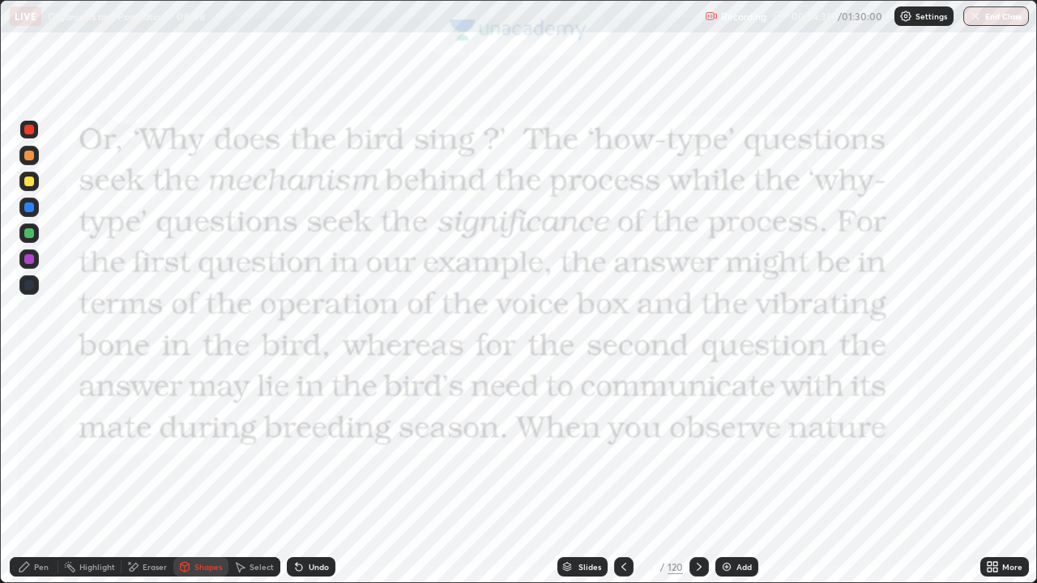
click at [698, 561] on icon at bounding box center [699, 567] width 13 height 13
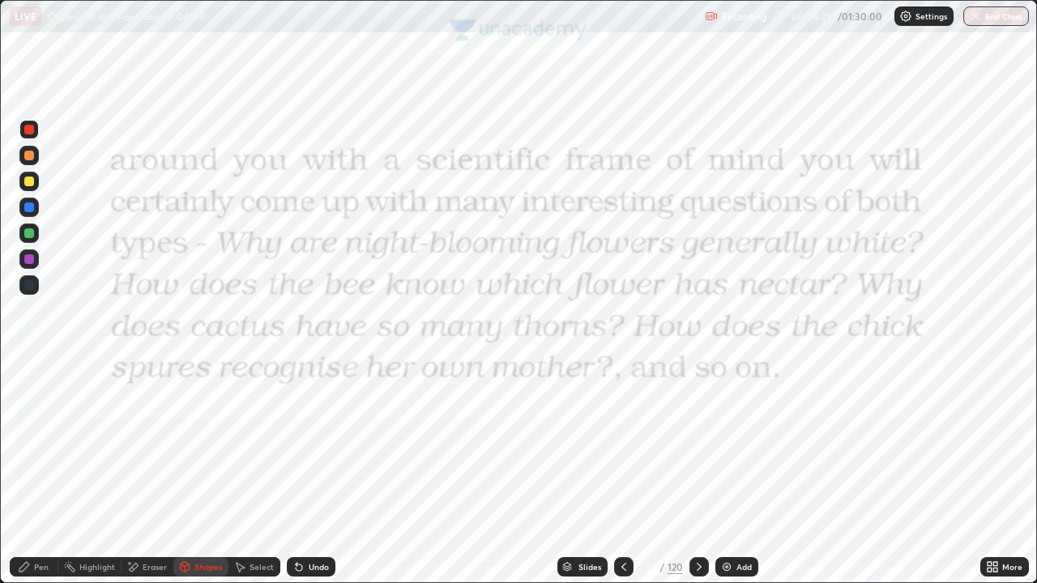
click at [695, 561] on icon at bounding box center [699, 567] width 13 height 13
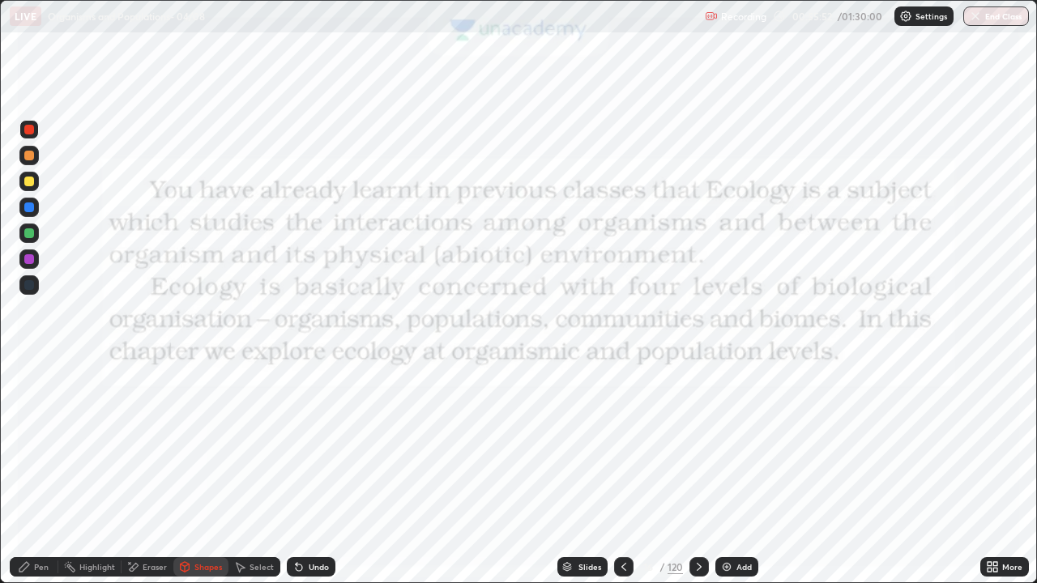
click at [37, 565] on div "Pen" at bounding box center [41, 567] width 15 height 8
click at [22, 236] on div at bounding box center [28, 233] width 19 height 19
click at [621, 567] on icon at bounding box center [623, 567] width 13 height 13
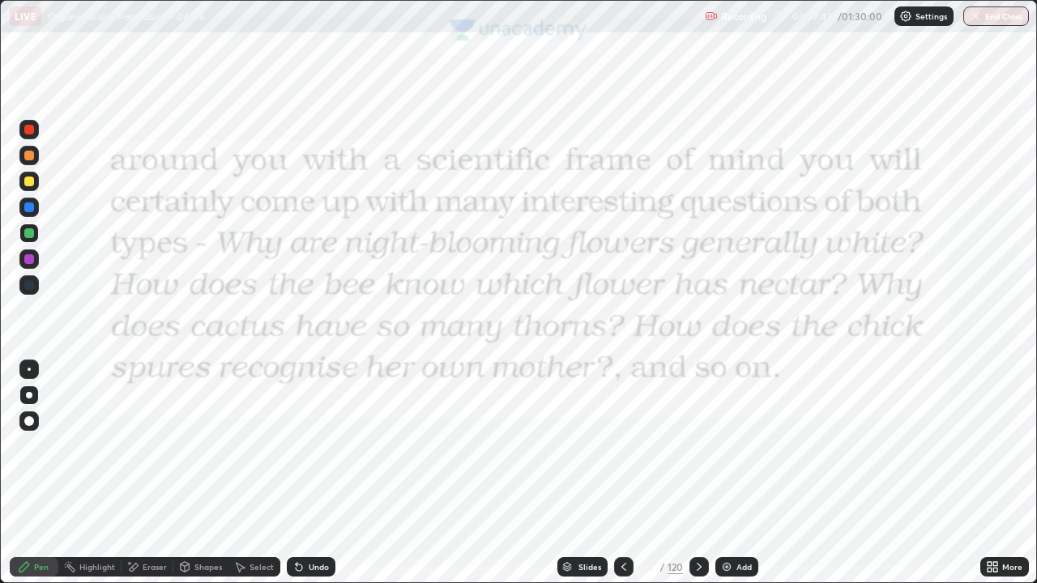
click at [622, 567] on icon at bounding box center [623, 567] width 13 height 13
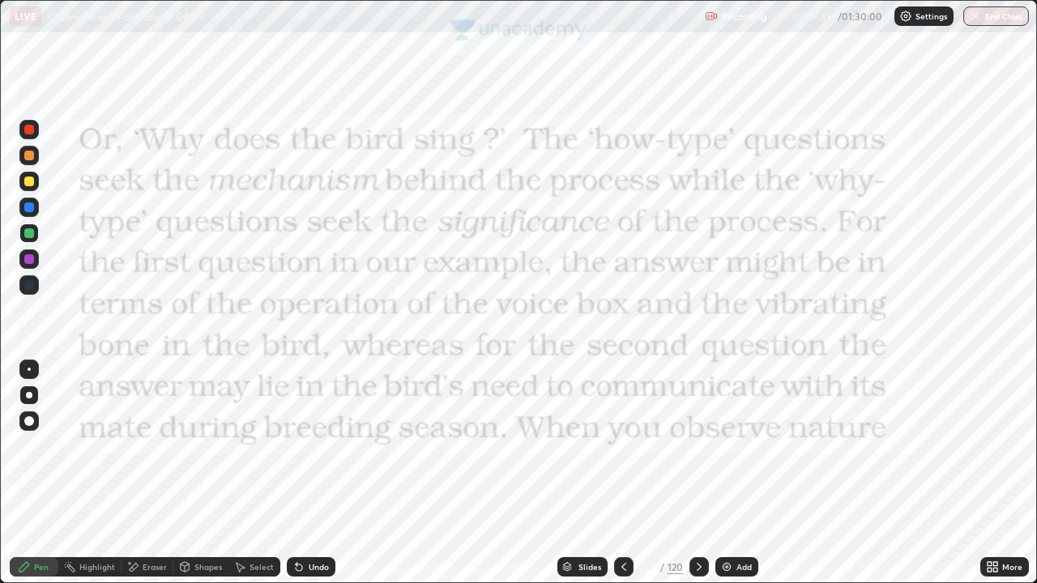
click at [32, 126] on div at bounding box center [29, 130] width 10 height 10
click at [32, 566] on div "Pen" at bounding box center [34, 566] width 49 height 19
click at [27, 393] on div at bounding box center [29, 395] width 6 height 6
click at [26, 125] on div at bounding box center [29, 130] width 10 height 10
click at [30, 130] on div at bounding box center [29, 130] width 10 height 10
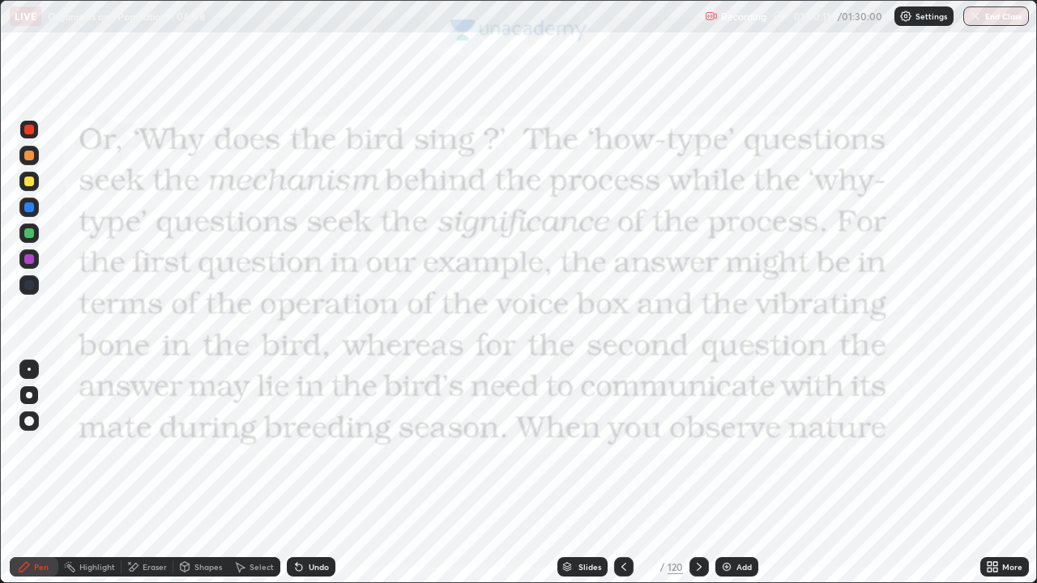
click at [29, 122] on div at bounding box center [28, 129] width 19 height 19
click at [34, 563] on div "Pen" at bounding box center [41, 567] width 15 height 8
click at [622, 566] on icon at bounding box center [623, 567] width 13 height 13
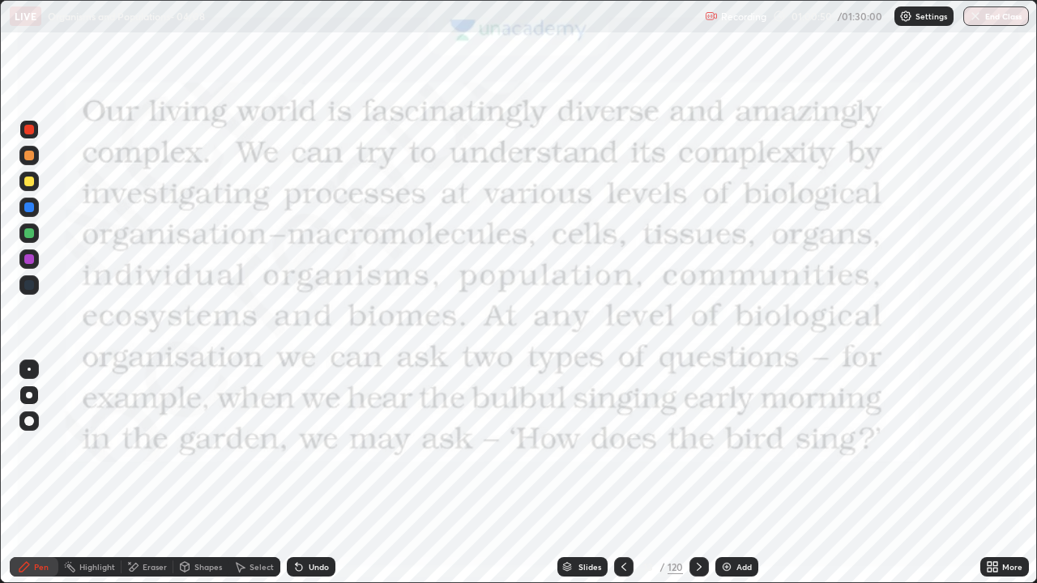
click at [695, 561] on icon at bounding box center [699, 567] width 13 height 13
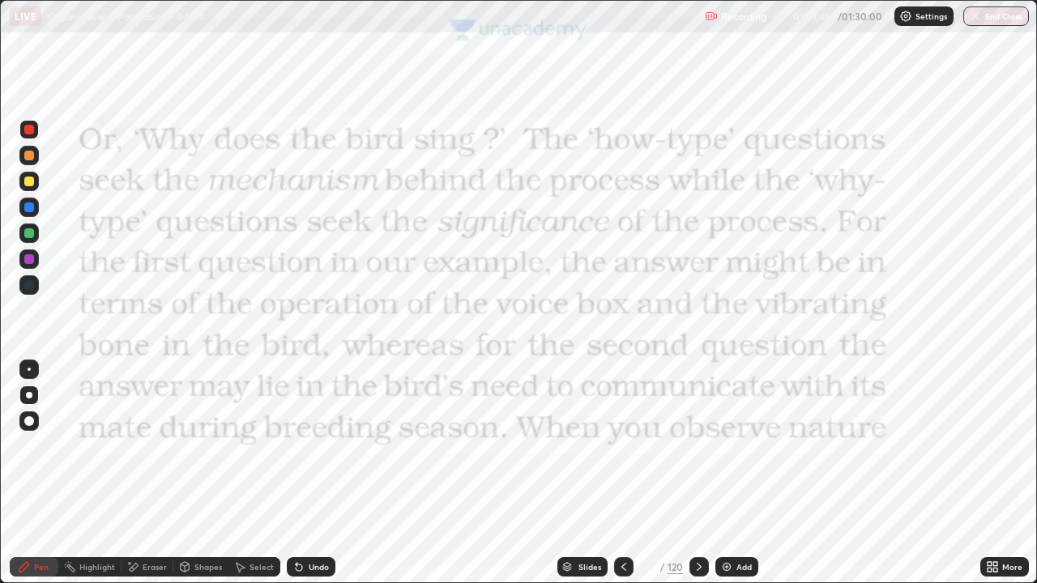
click at [698, 567] on icon at bounding box center [699, 567] width 13 height 13
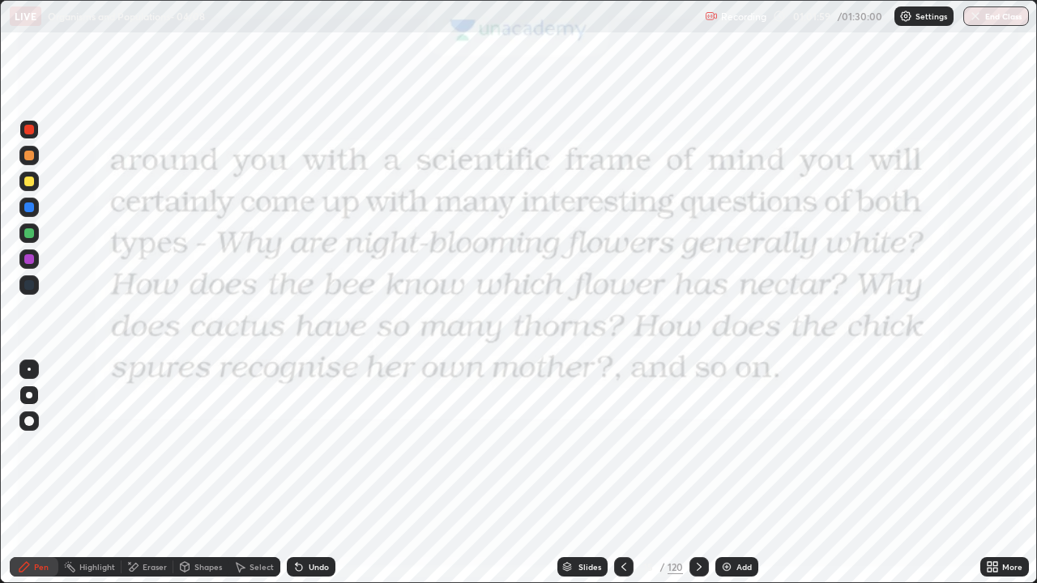
click at [20, 127] on div at bounding box center [28, 129] width 19 height 19
click at [29, 286] on div at bounding box center [29, 285] width 10 height 10
click at [31, 395] on div at bounding box center [29, 395] width 6 height 6
click at [33, 566] on div "Pen" at bounding box center [34, 566] width 49 height 19
click at [28, 210] on div at bounding box center [29, 208] width 10 height 10
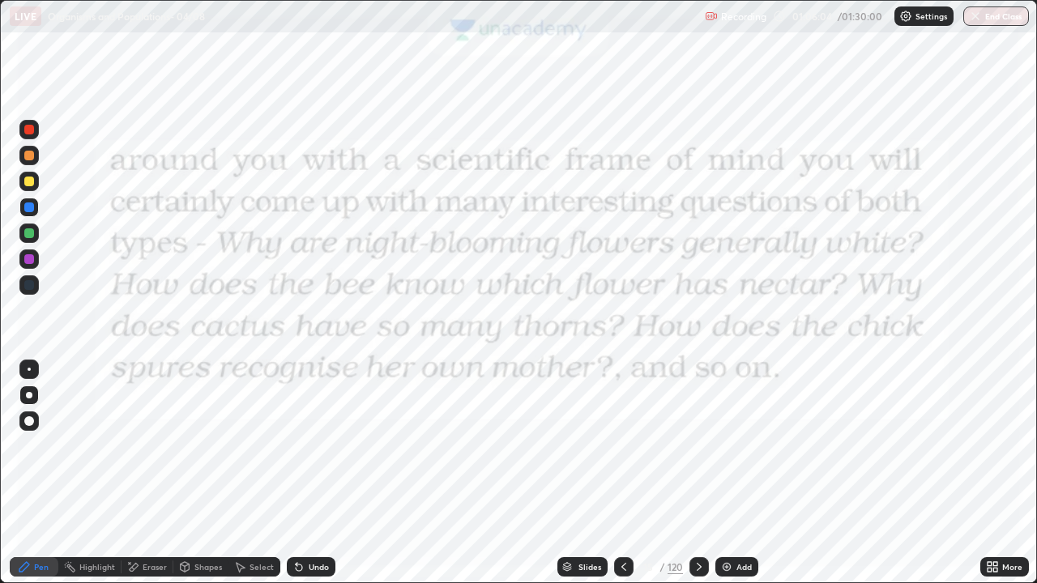
click at [32, 258] on div at bounding box center [29, 259] width 10 height 10
click at [26, 288] on div at bounding box center [29, 285] width 10 height 10
click at [29, 395] on div at bounding box center [29, 395] width 6 height 6
click at [33, 570] on div "Pen" at bounding box center [34, 566] width 49 height 19
click at [29, 395] on div at bounding box center [29, 395] width 6 height 6
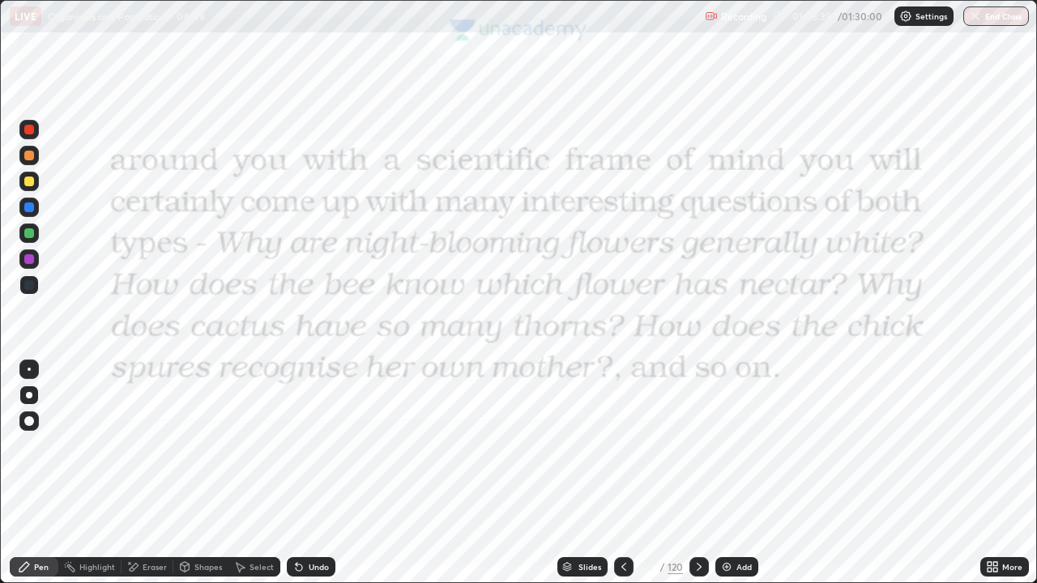
click at [29, 395] on div at bounding box center [29, 395] width 6 height 6
click at [564, 563] on icon at bounding box center [567, 567] width 10 height 10
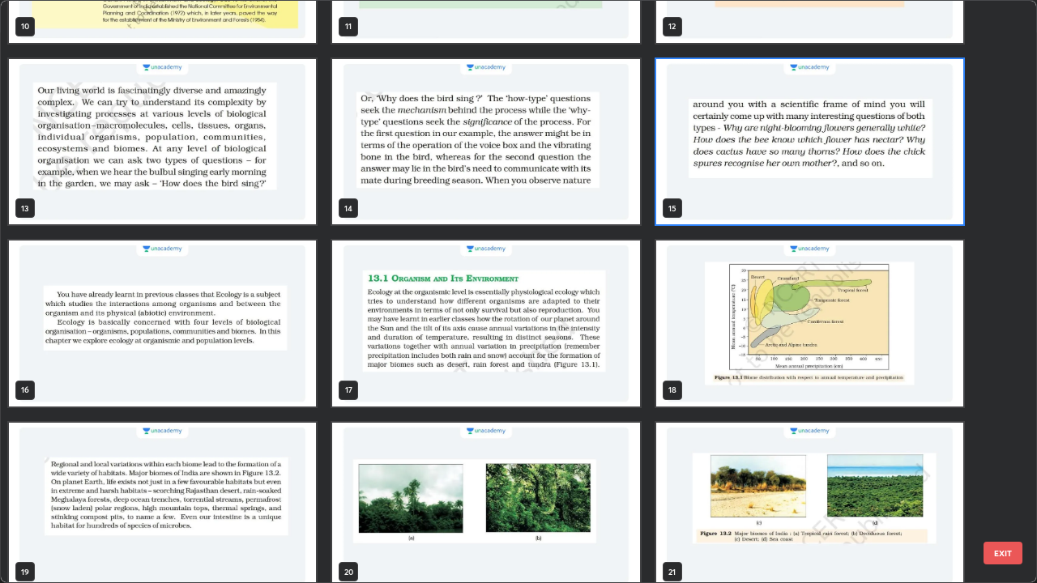
scroll to position [689, 0]
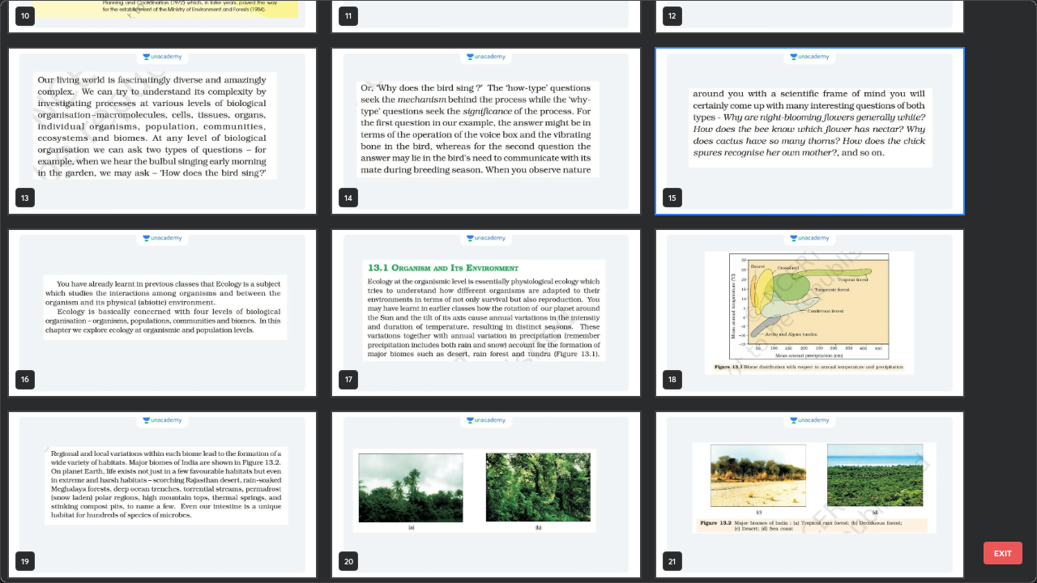
click at [244, 351] on img "grid" at bounding box center [162, 313] width 307 height 166
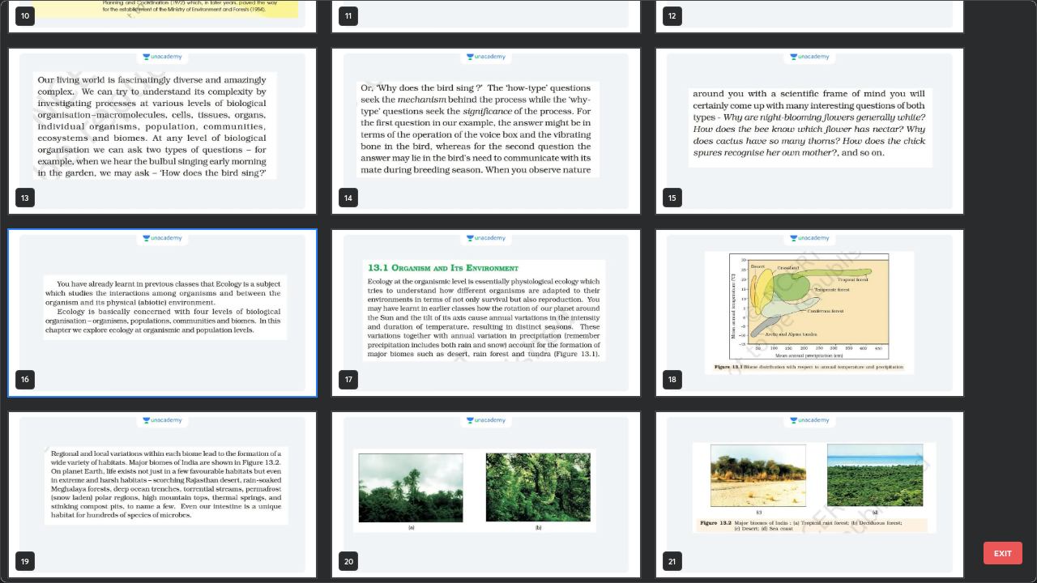
click at [237, 342] on img "grid" at bounding box center [162, 313] width 307 height 166
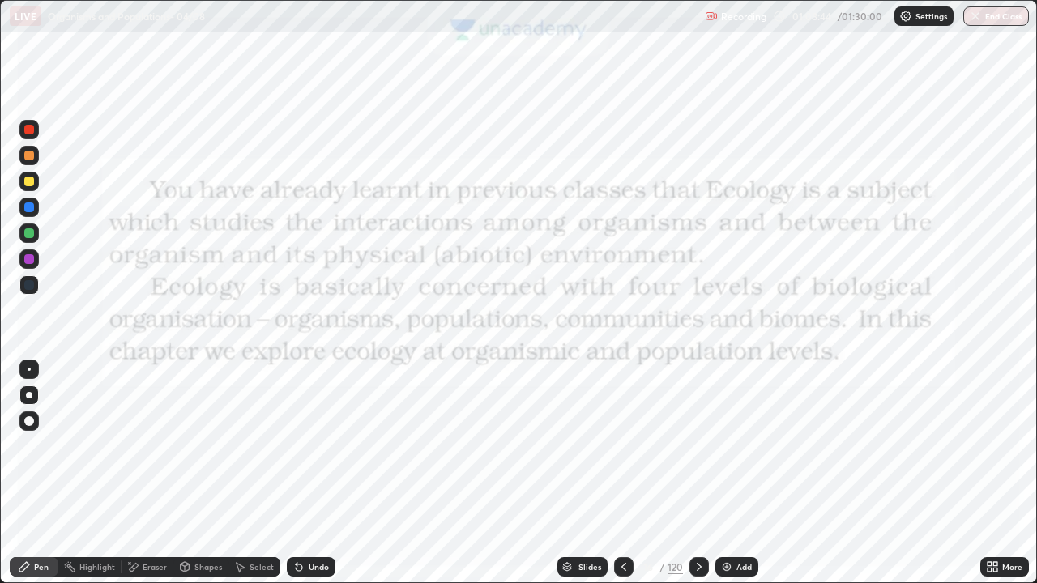
click at [235, 336] on img "grid" at bounding box center [162, 313] width 307 height 166
click at [698, 567] on icon at bounding box center [699, 567] width 13 height 13
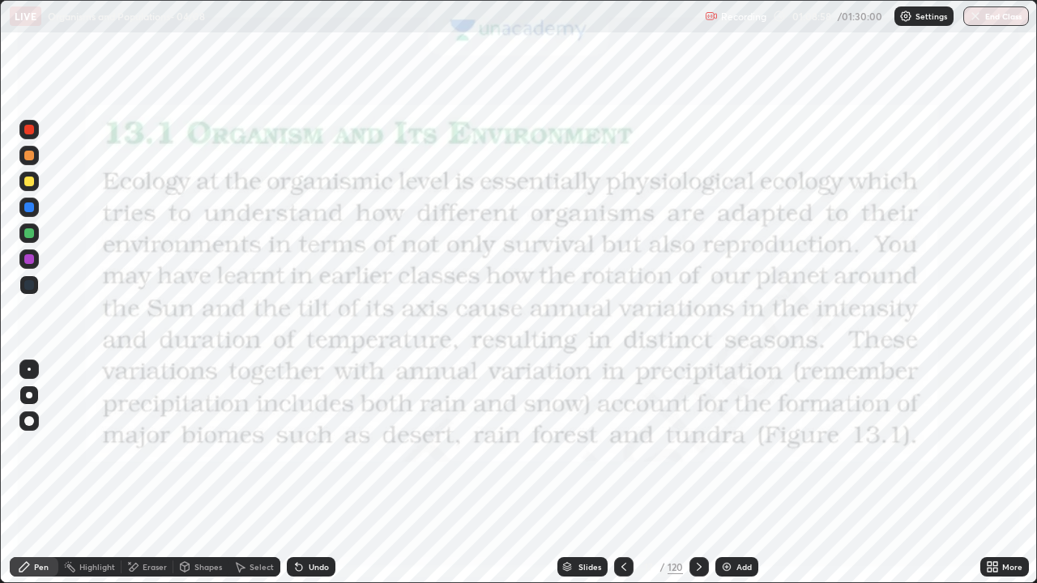
click at [622, 568] on icon at bounding box center [623, 567] width 13 height 13
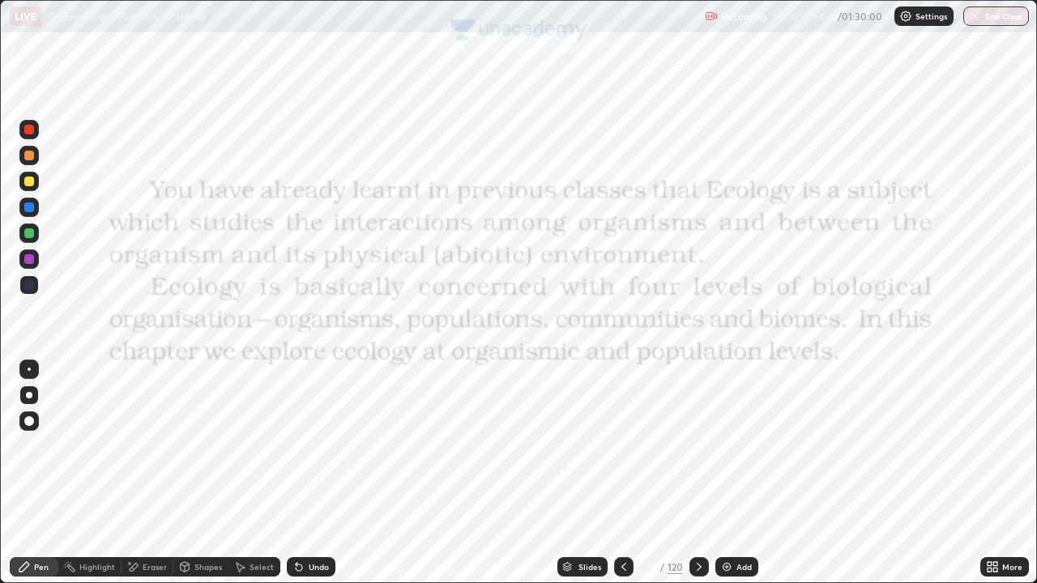
click at [698, 563] on icon at bounding box center [699, 567] width 13 height 13
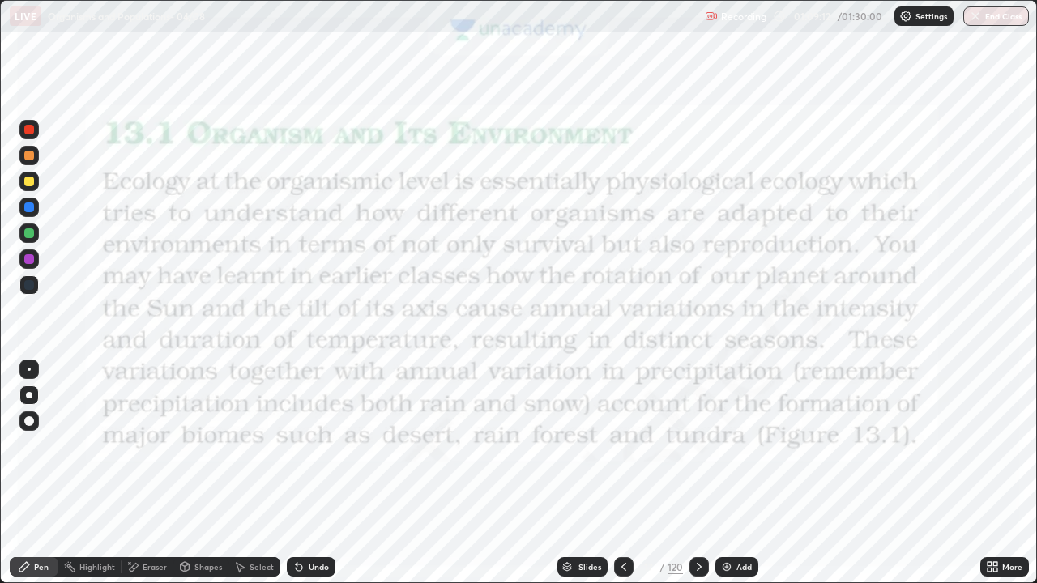
click at [25, 561] on icon at bounding box center [24, 567] width 13 height 13
click at [698, 567] on icon at bounding box center [699, 567] width 13 height 13
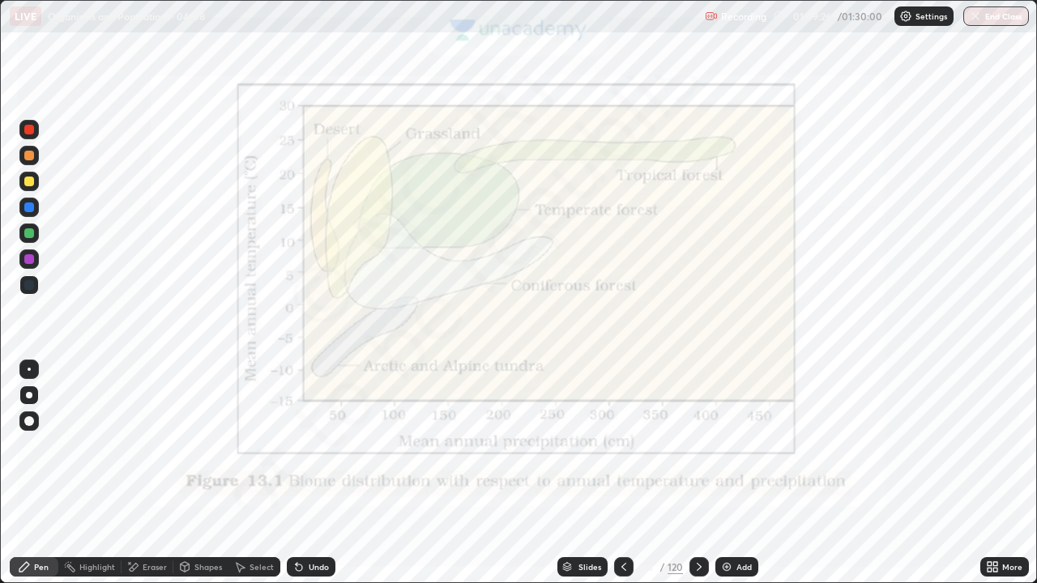
click at [700, 566] on icon at bounding box center [699, 567] width 13 height 13
click at [699, 566] on icon at bounding box center [699, 567] width 5 height 8
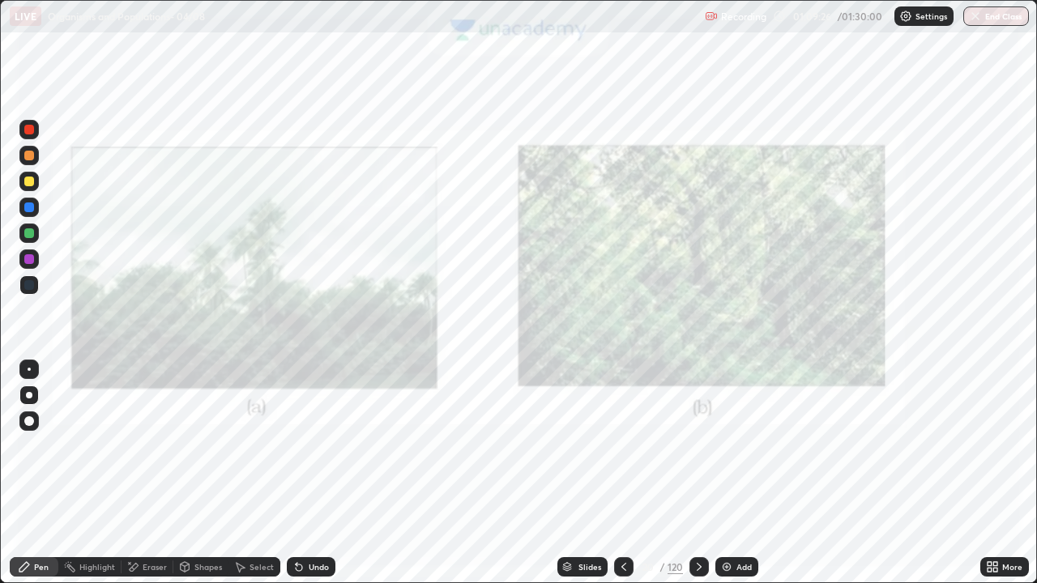
click at [698, 567] on icon at bounding box center [699, 567] width 13 height 13
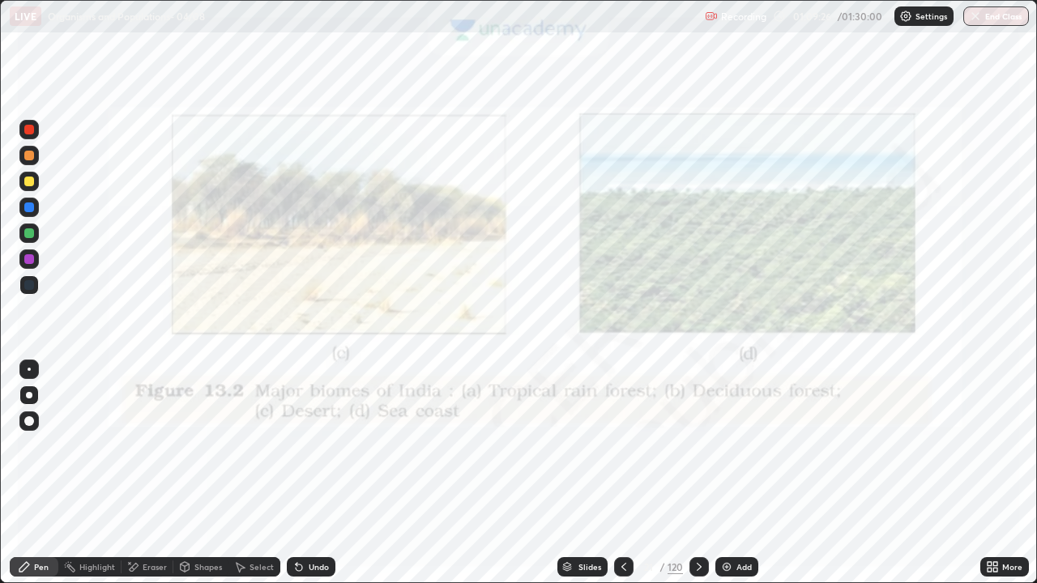
click at [698, 567] on icon at bounding box center [699, 567] width 13 height 13
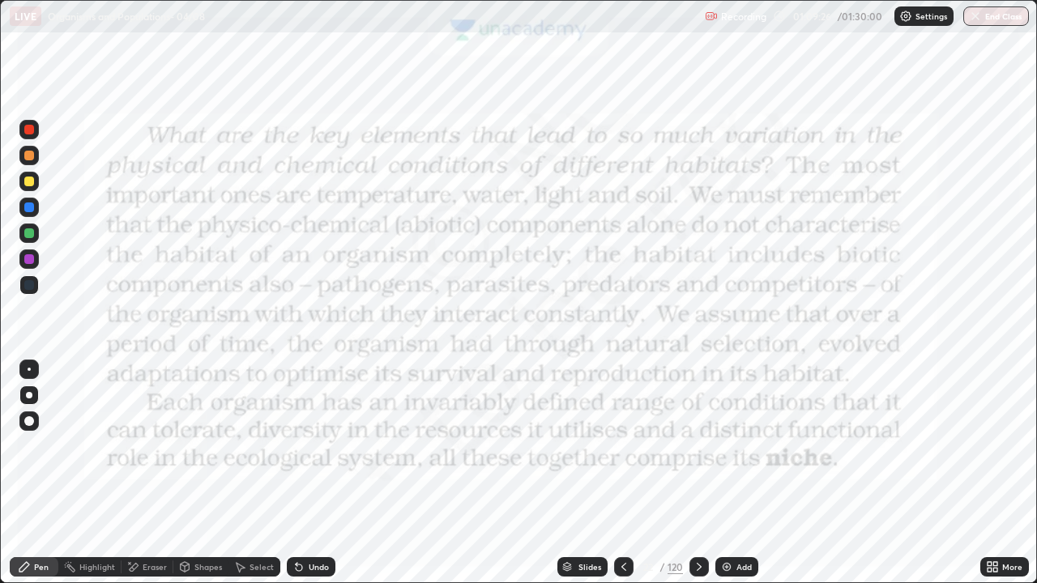
click at [700, 566] on icon at bounding box center [699, 567] width 13 height 13
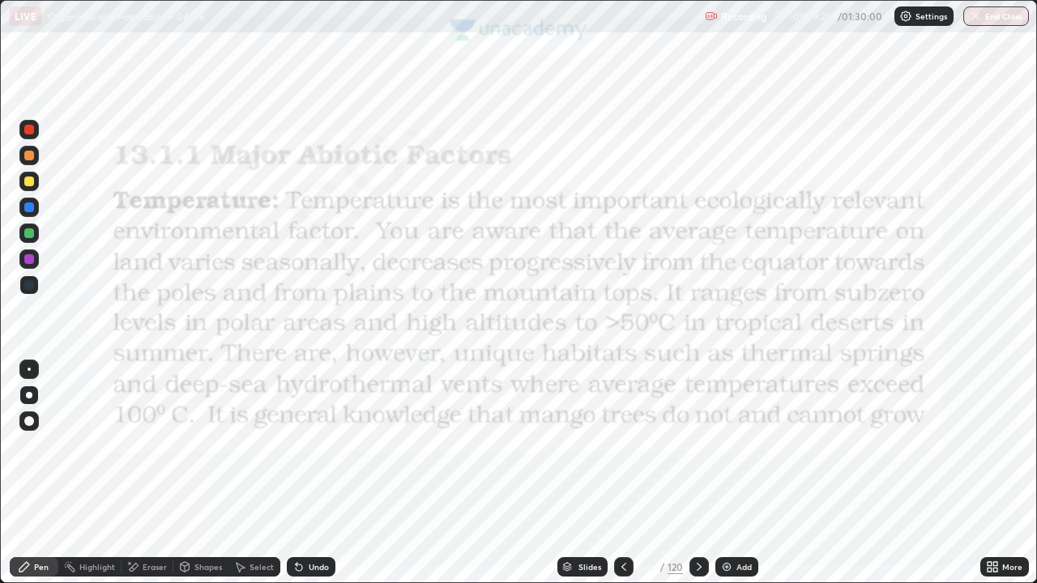
click at [698, 565] on icon at bounding box center [699, 567] width 13 height 13
click at [697, 565] on icon at bounding box center [699, 567] width 13 height 13
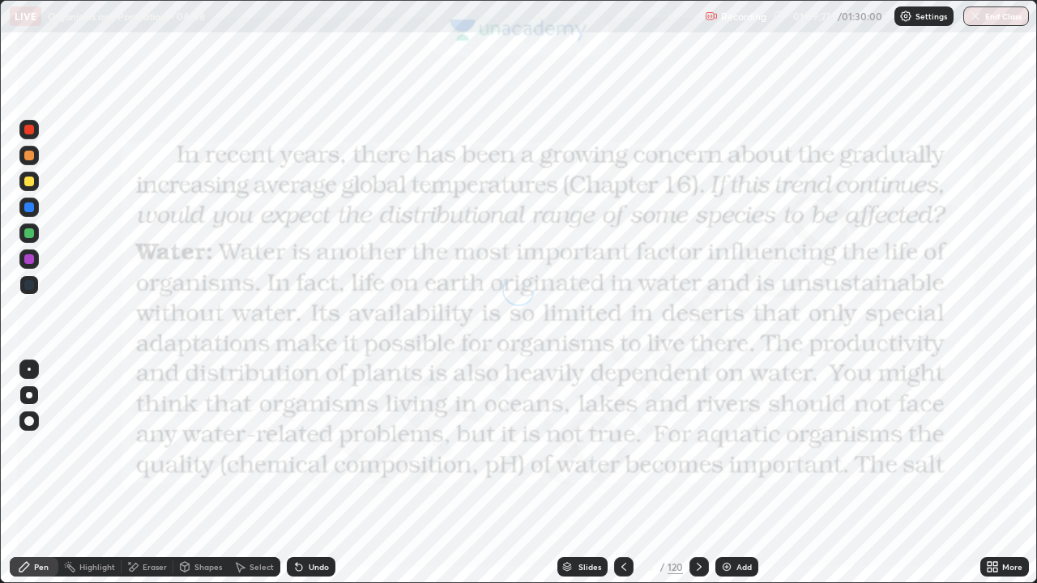
click at [697, 563] on icon at bounding box center [699, 567] width 5 height 8
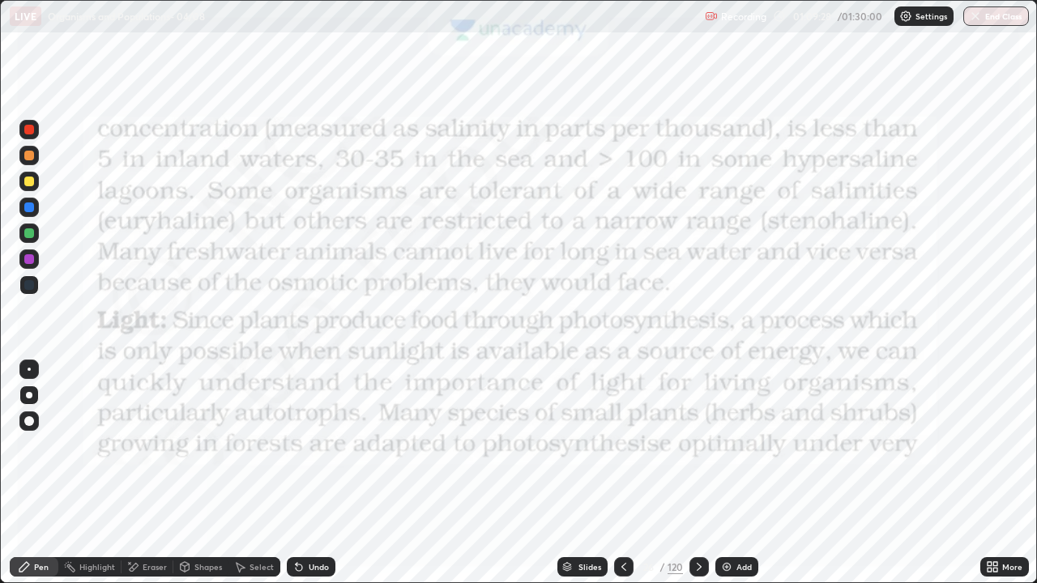
click at [698, 563] on icon at bounding box center [699, 567] width 13 height 13
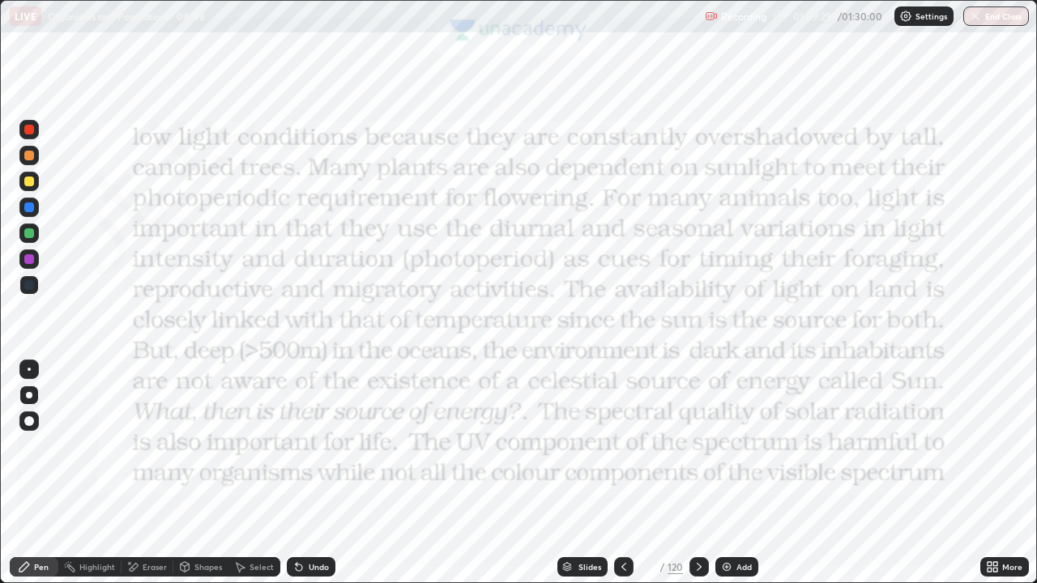
click at [698, 566] on icon at bounding box center [699, 567] width 5 height 8
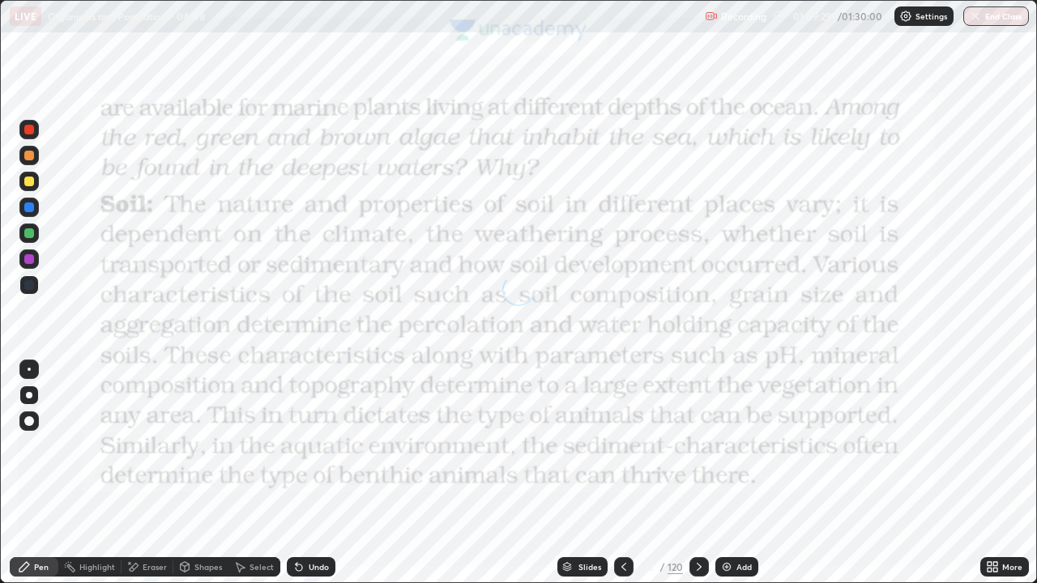
click at [698, 566] on icon at bounding box center [699, 567] width 13 height 13
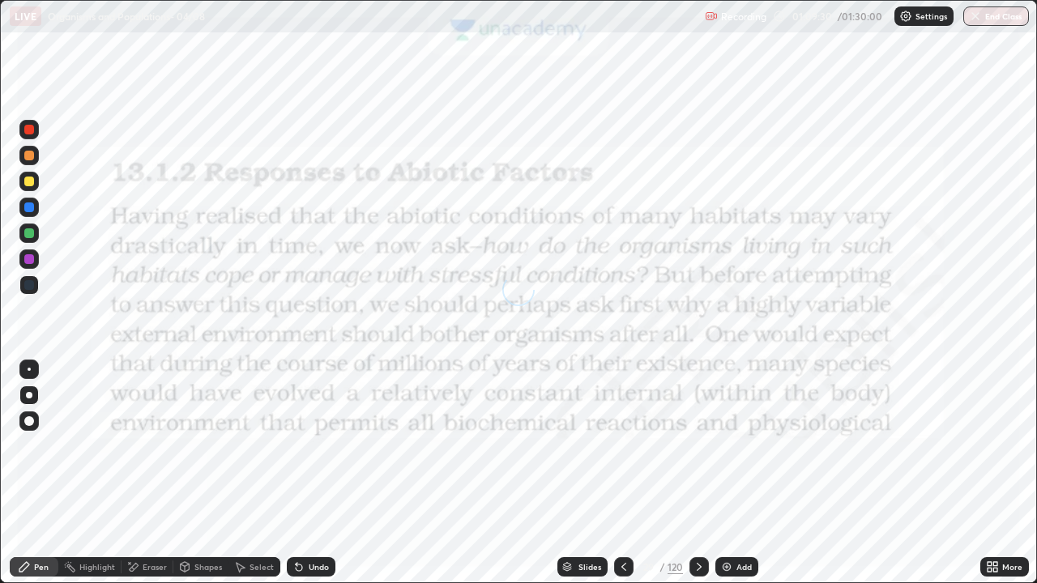
click at [697, 562] on icon at bounding box center [699, 567] width 13 height 13
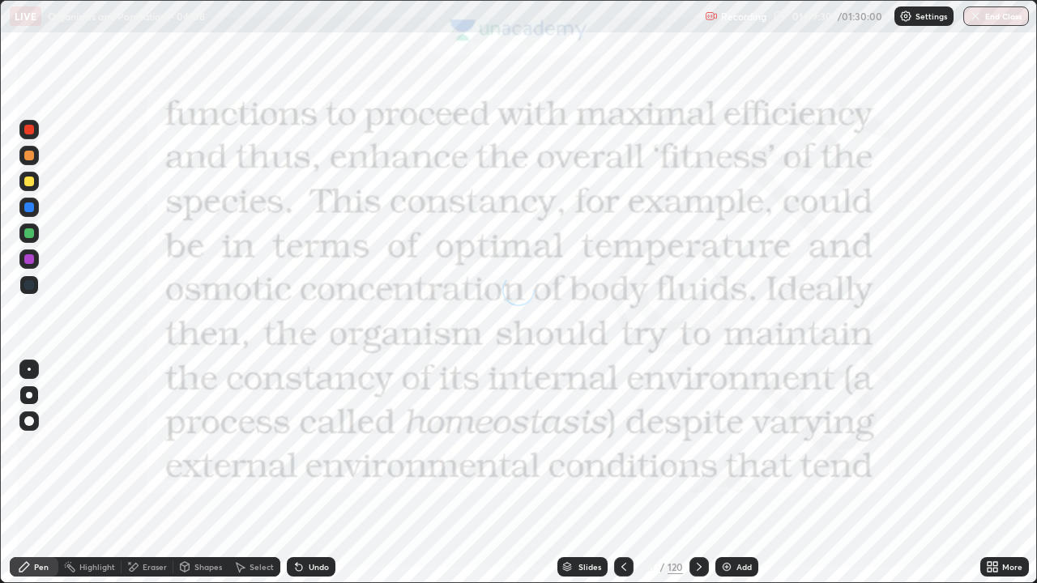
click at [698, 568] on icon at bounding box center [699, 567] width 5 height 8
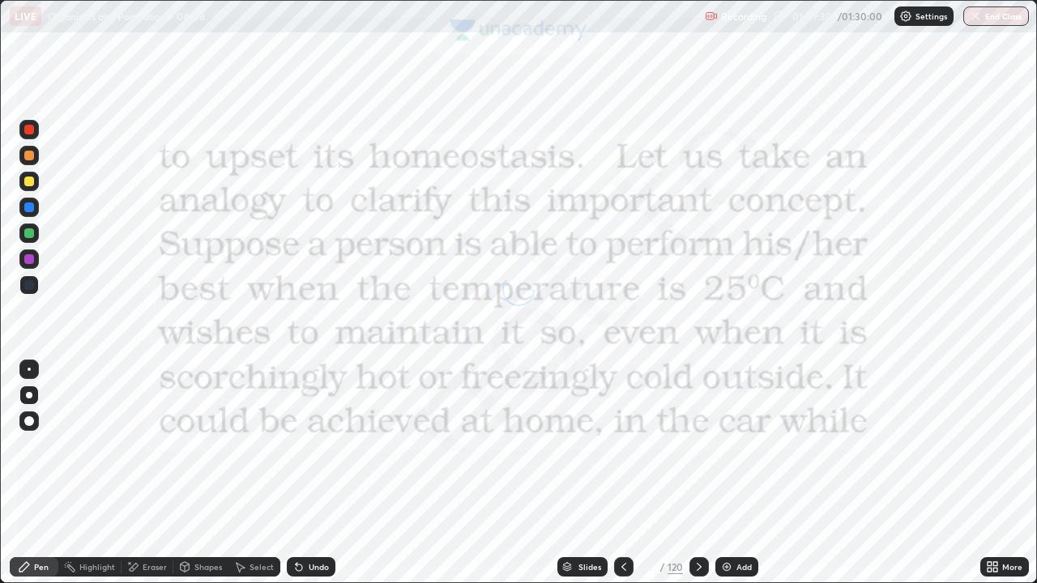
click at [698, 567] on icon at bounding box center [699, 567] width 13 height 13
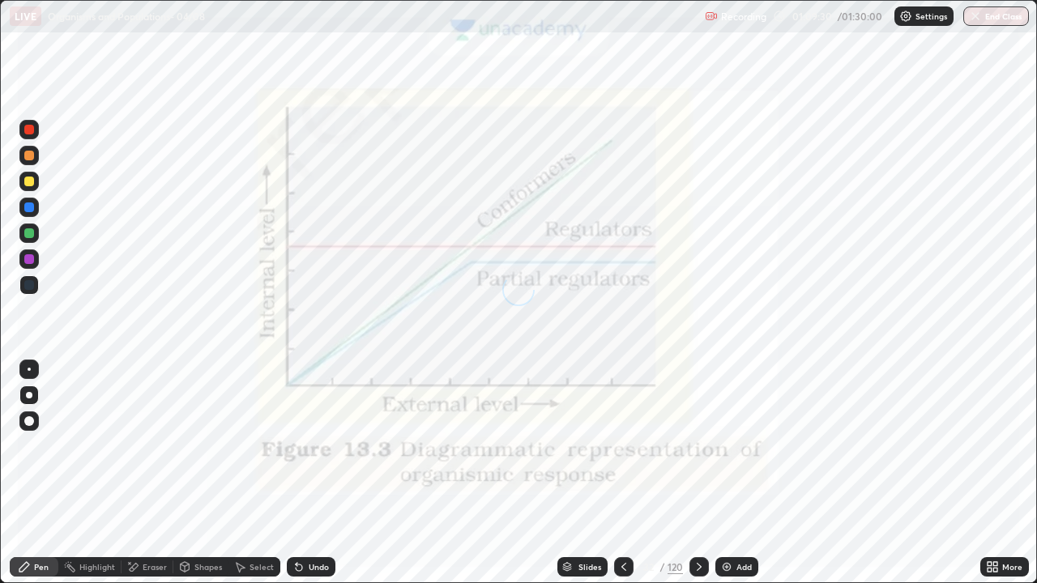
click at [700, 564] on icon at bounding box center [699, 567] width 13 height 13
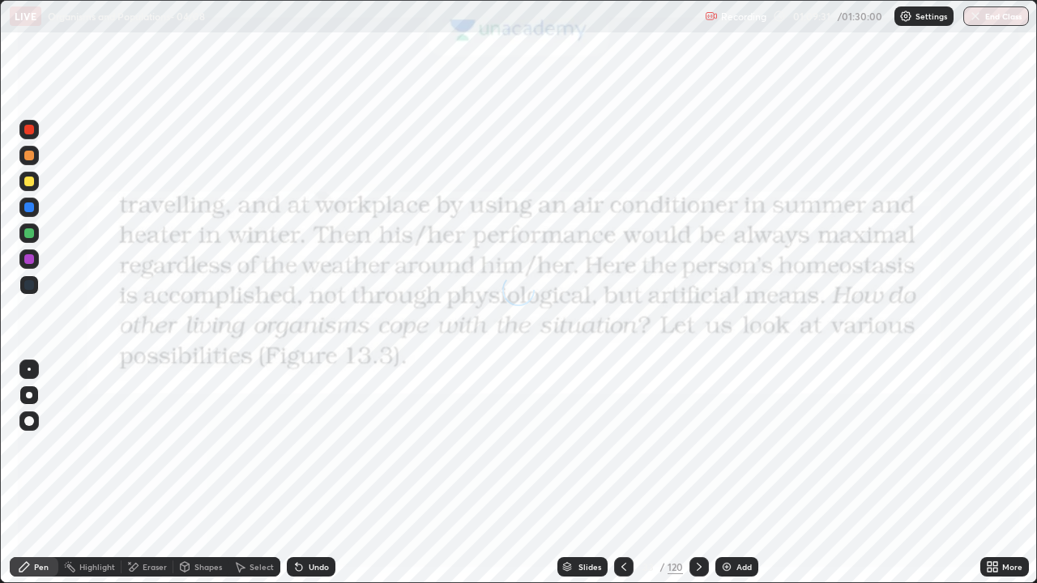
click at [698, 569] on icon at bounding box center [699, 567] width 13 height 13
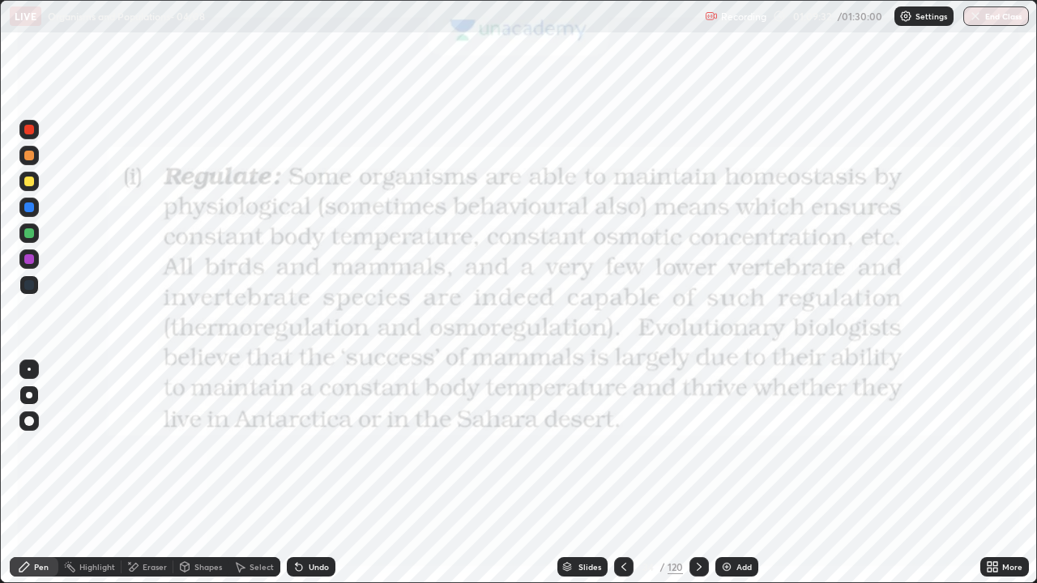
click at [699, 565] on icon at bounding box center [699, 567] width 13 height 13
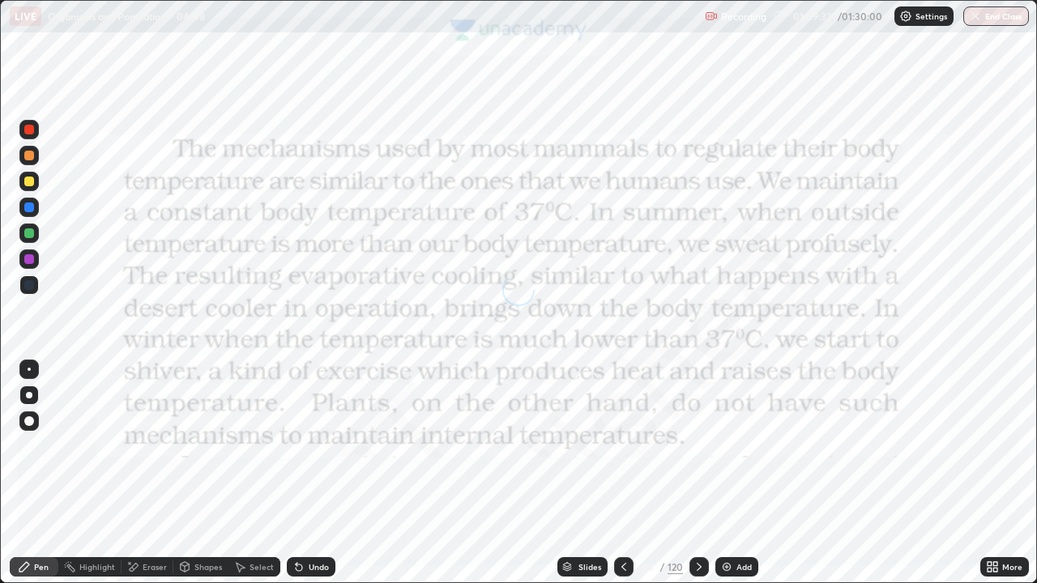
click at [697, 568] on icon at bounding box center [699, 567] width 13 height 13
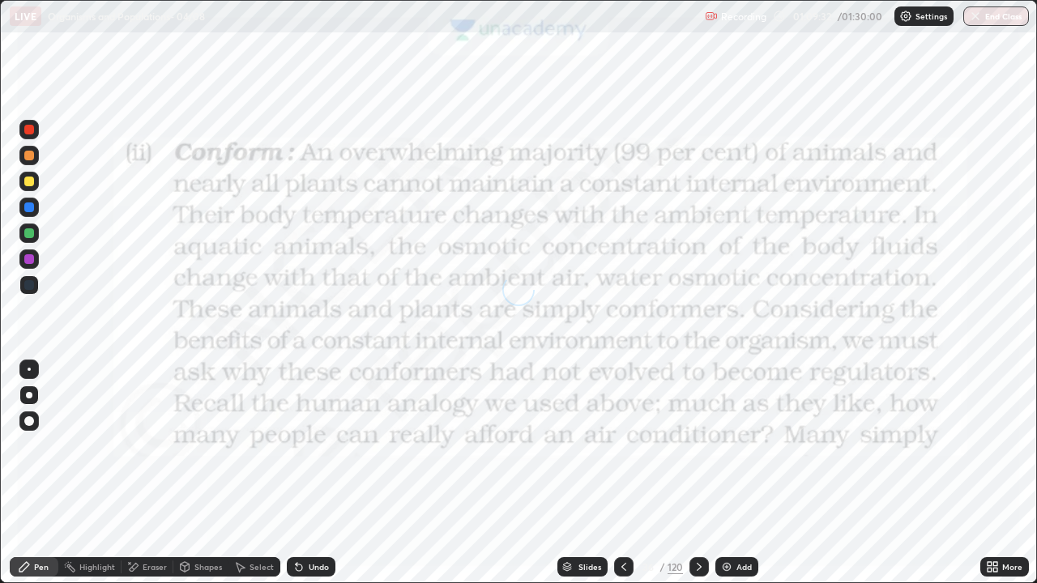
click at [698, 567] on icon at bounding box center [699, 567] width 13 height 13
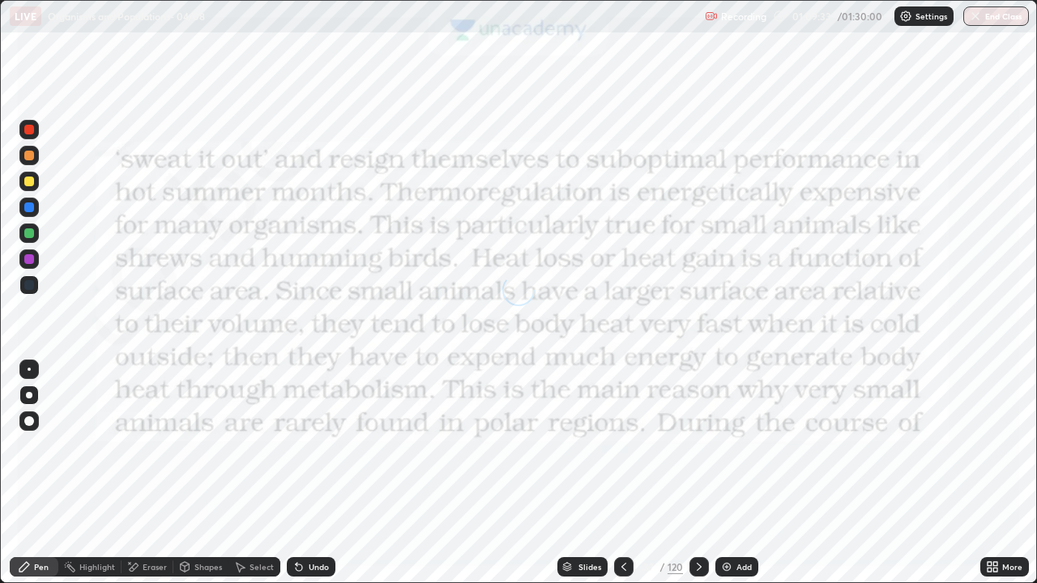
click at [698, 567] on icon at bounding box center [699, 567] width 13 height 13
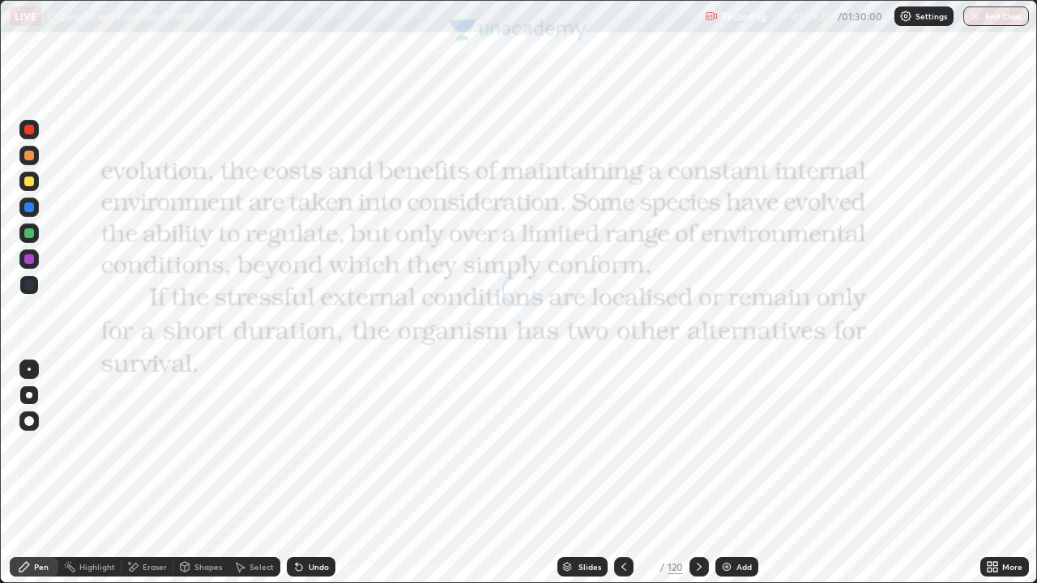
click at [695, 566] on icon at bounding box center [699, 567] width 13 height 13
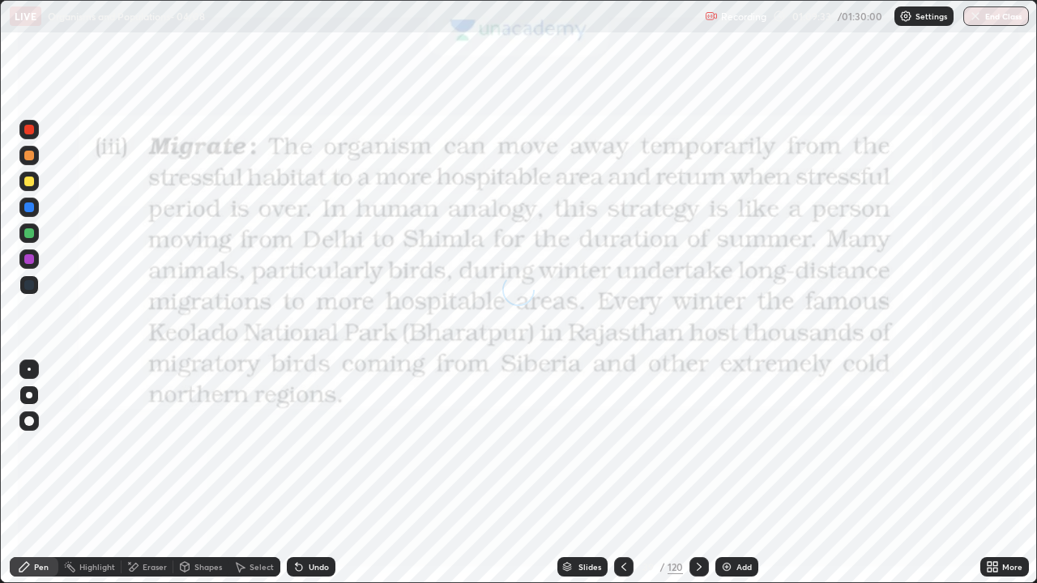
click at [699, 566] on icon at bounding box center [699, 567] width 5 height 8
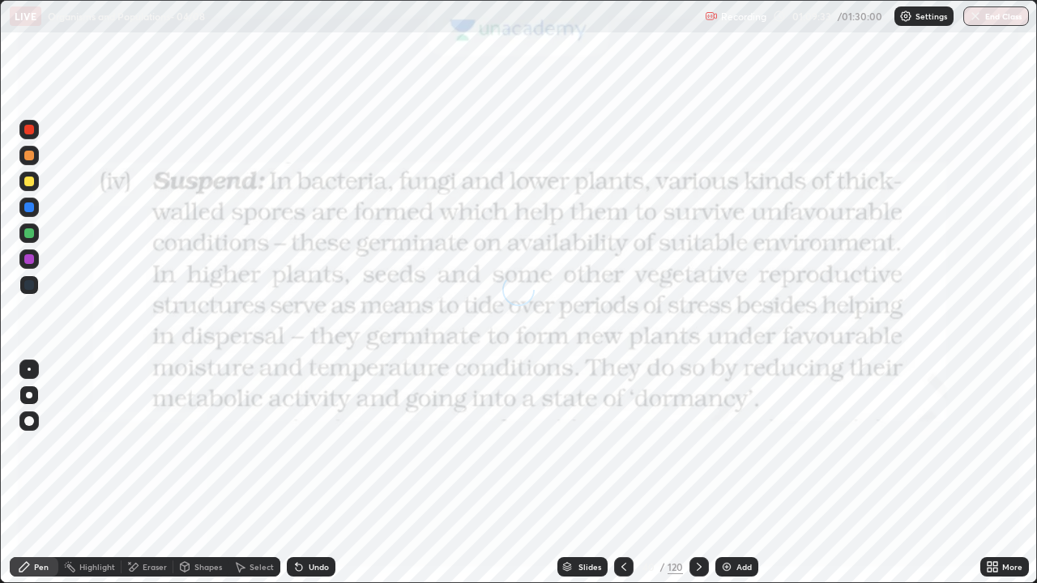
click at [698, 567] on icon at bounding box center [699, 567] width 13 height 13
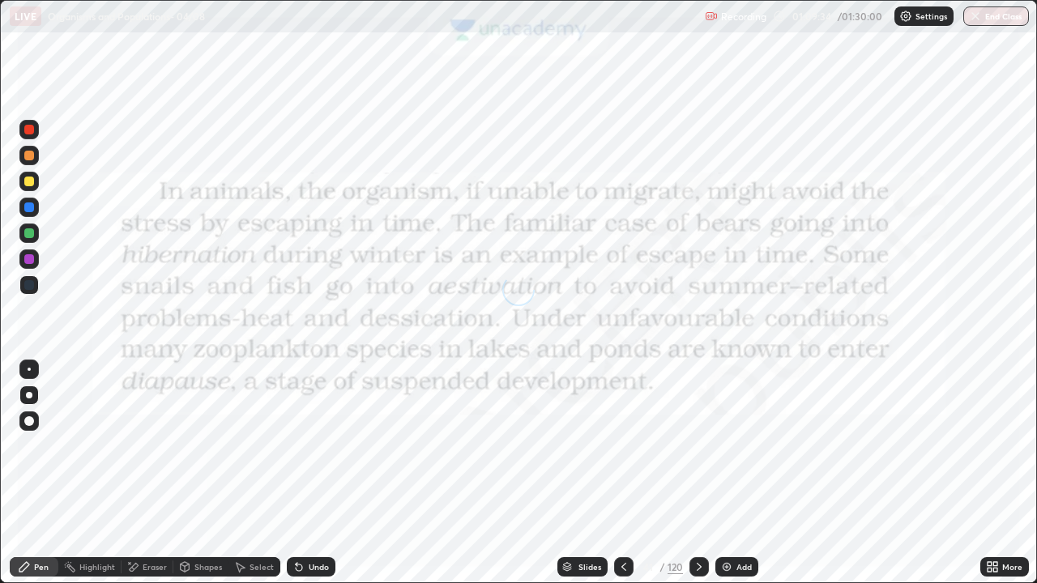
click at [698, 569] on icon at bounding box center [699, 567] width 5 height 8
click at [697, 568] on icon at bounding box center [699, 567] width 13 height 13
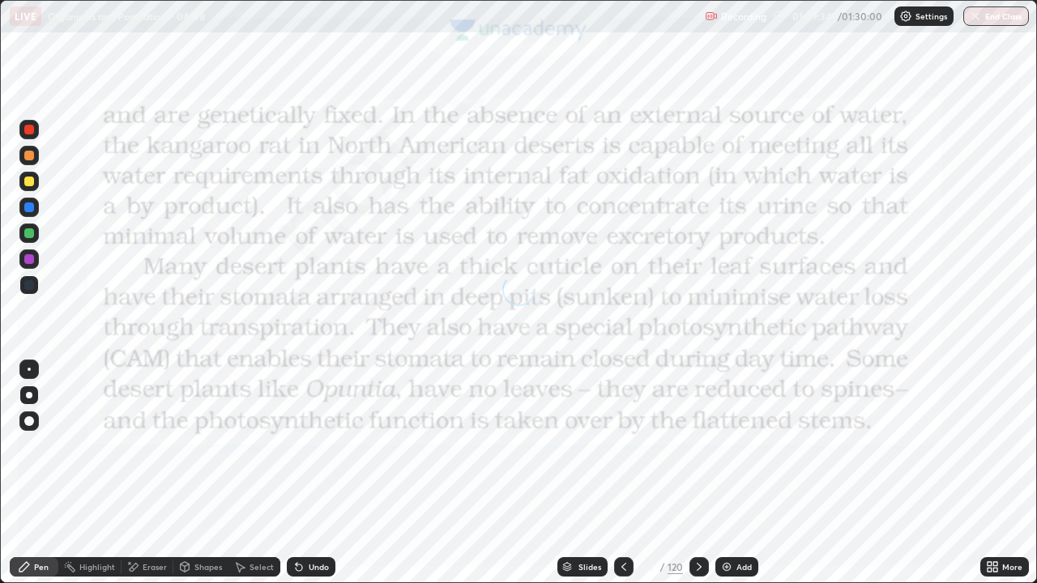
click at [695, 566] on icon at bounding box center [699, 567] width 13 height 13
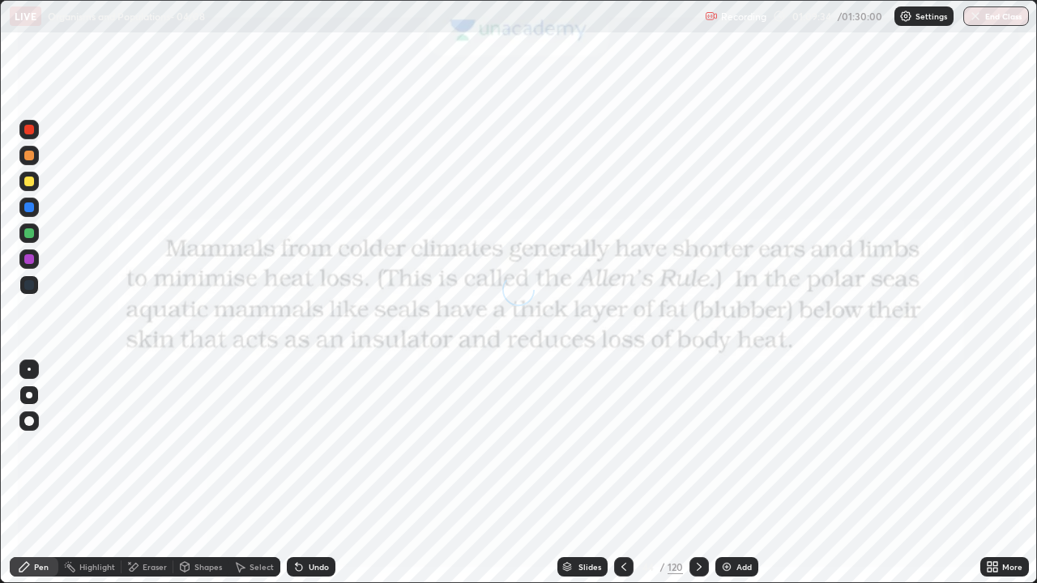
click at [695, 571] on icon at bounding box center [699, 567] width 13 height 13
click at [695, 568] on icon at bounding box center [699, 567] width 13 height 13
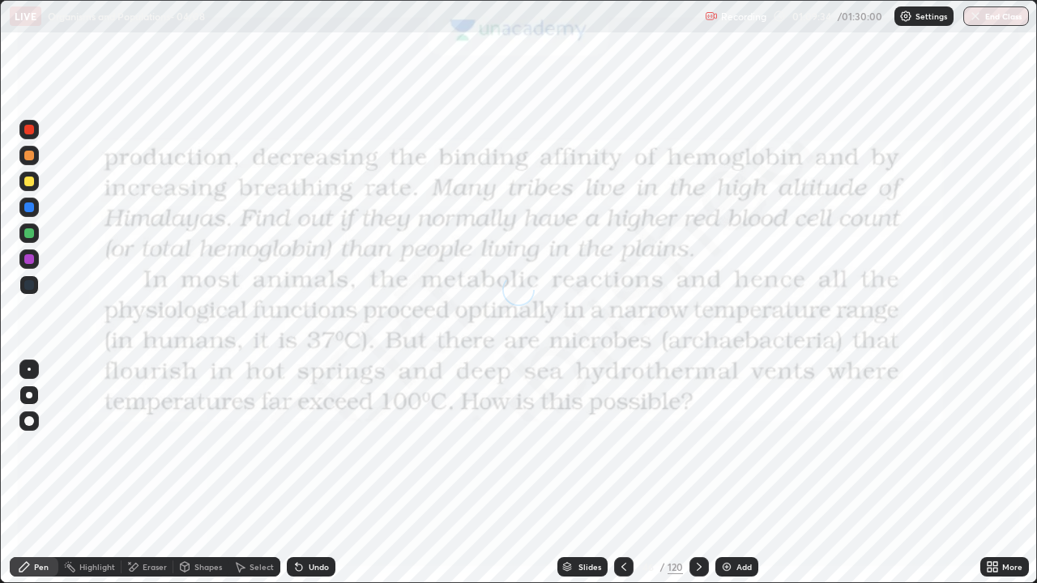
click at [698, 567] on icon at bounding box center [699, 567] width 13 height 13
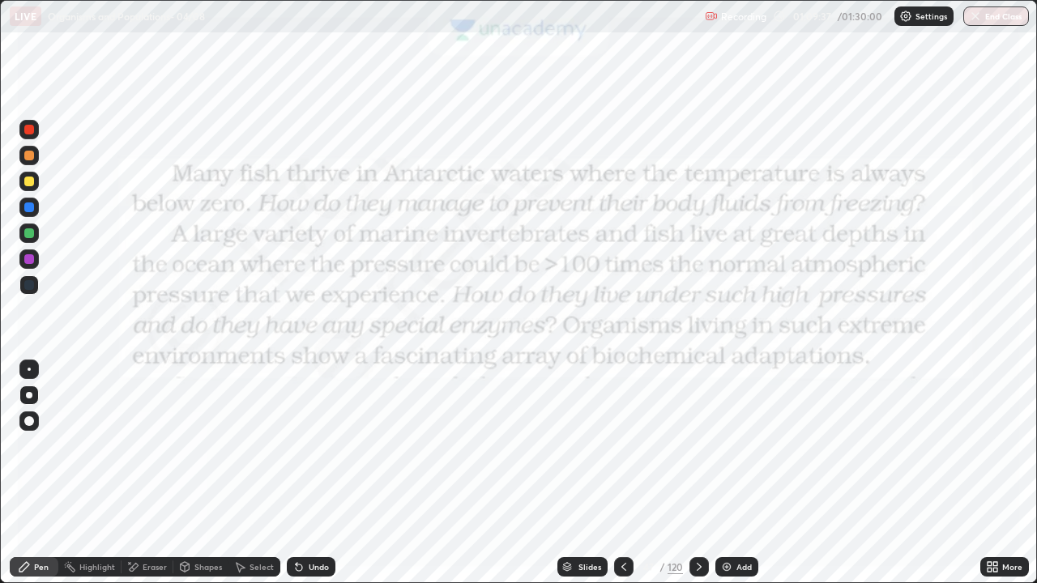
click at [568, 566] on icon at bounding box center [567, 565] width 8 height 4
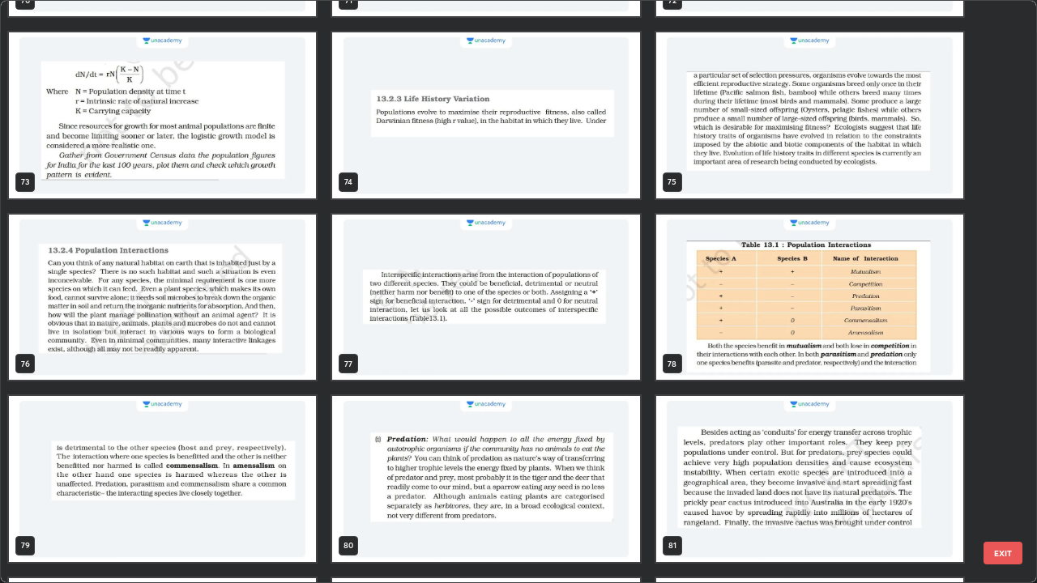
scroll to position [4336, 0]
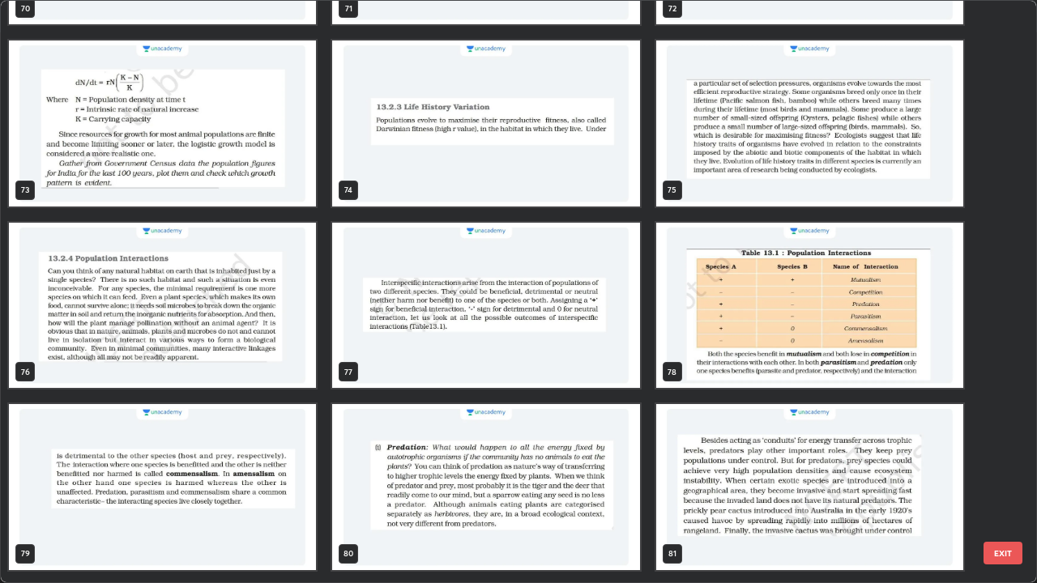
click at [133, 335] on img "grid" at bounding box center [162, 306] width 307 height 166
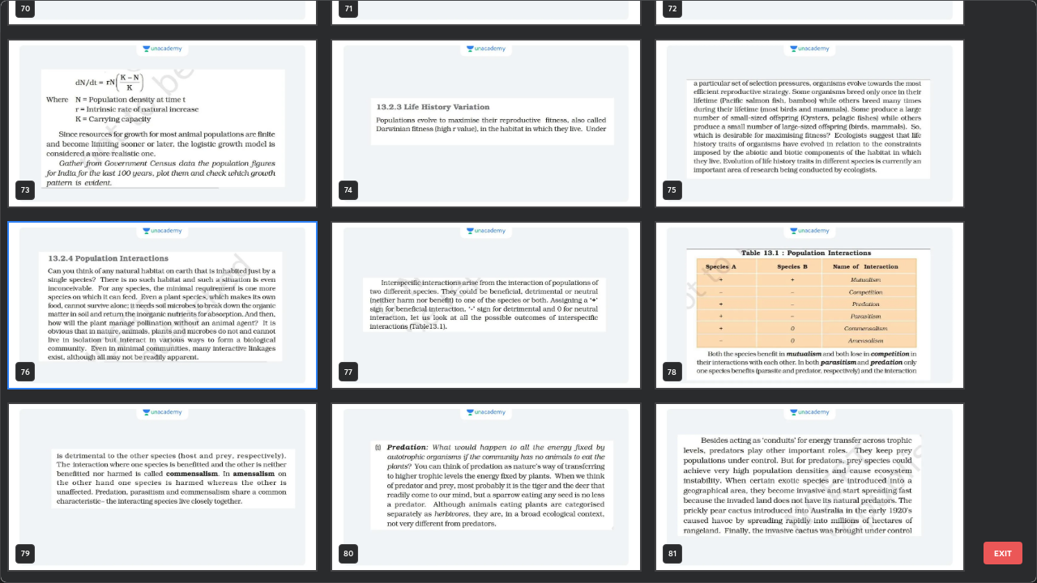
click at [134, 339] on img "grid" at bounding box center [162, 306] width 307 height 166
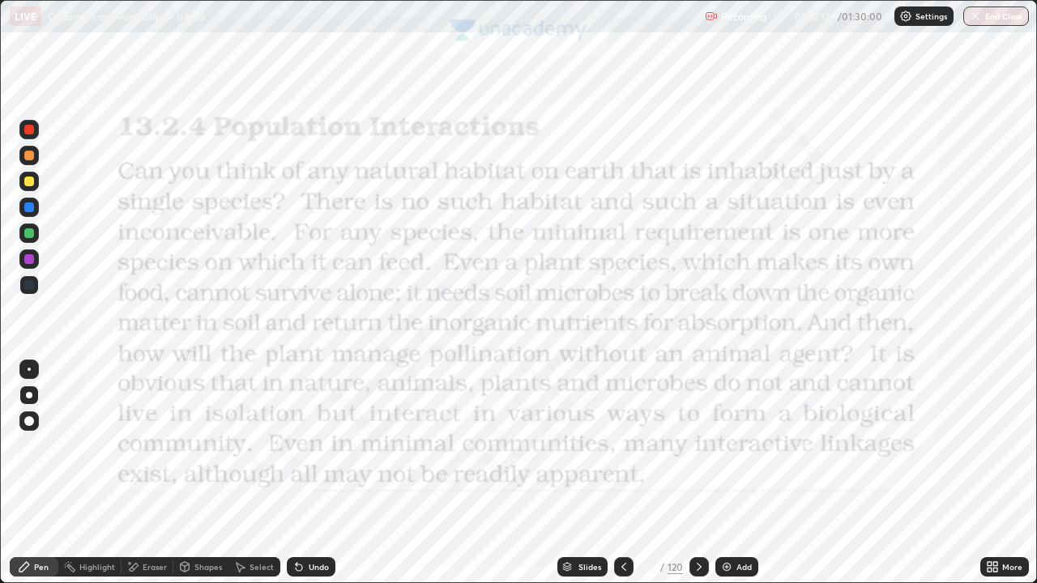
click at [134, 339] on img "grid" at bounding box center [162, 306] width 307 height 166
click at [1006, 18] on button "End Class" at bounding box center [996, 15] width 66 height 19
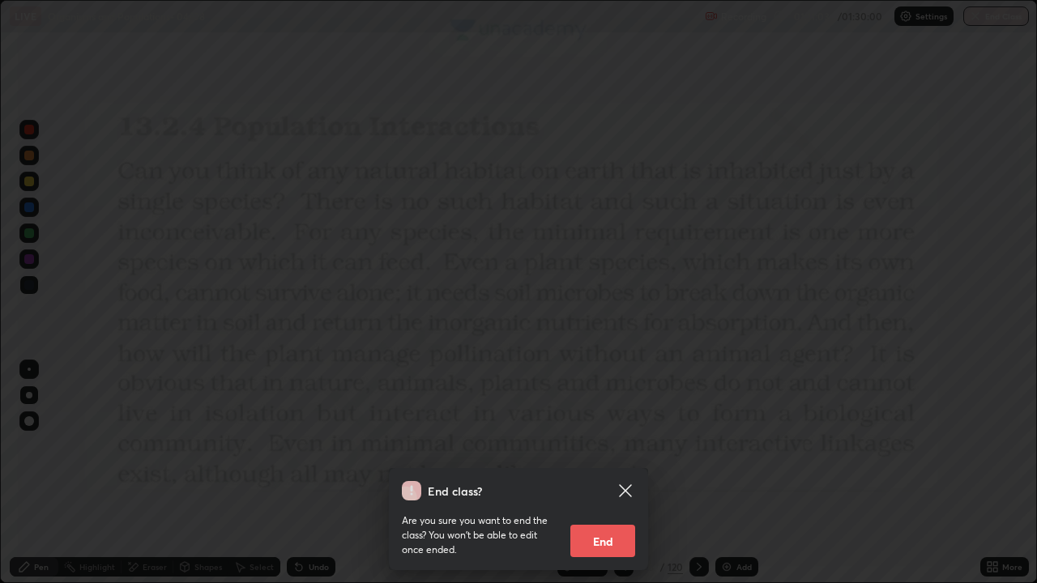
click at [615, 540] on button "End" at bounding box center [602, 541] width 65 height 32
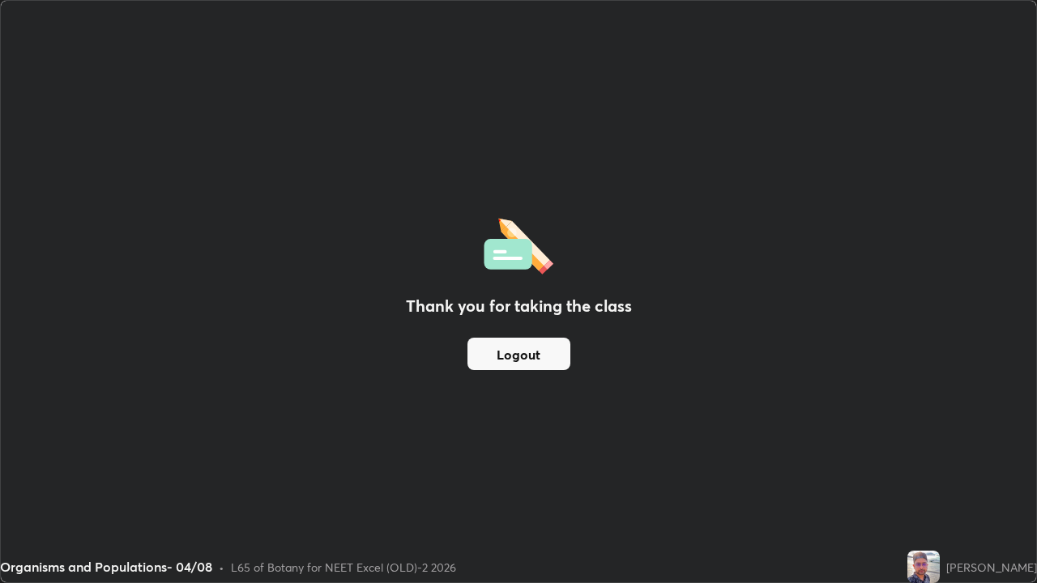
click at [530, 359] on button "Logout" at bounding box center [519, 354] width 103 height 32
